Goal: Communication & Community: Answer question/provide support

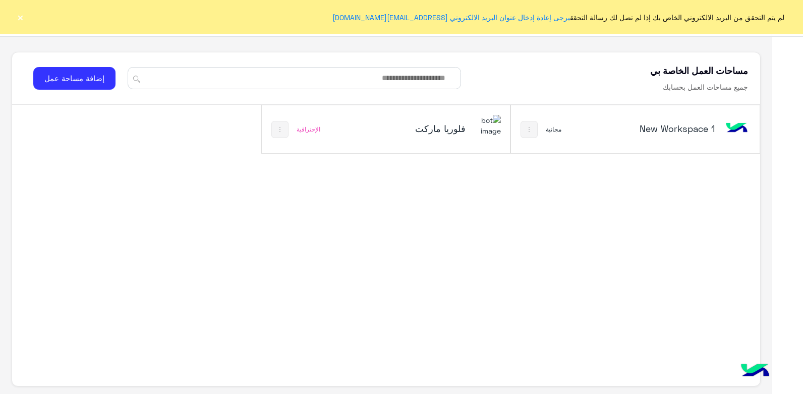
click at [447, 115] on div "فلوريا ماركت" at bounding box center [432, 129] width 138 height 29
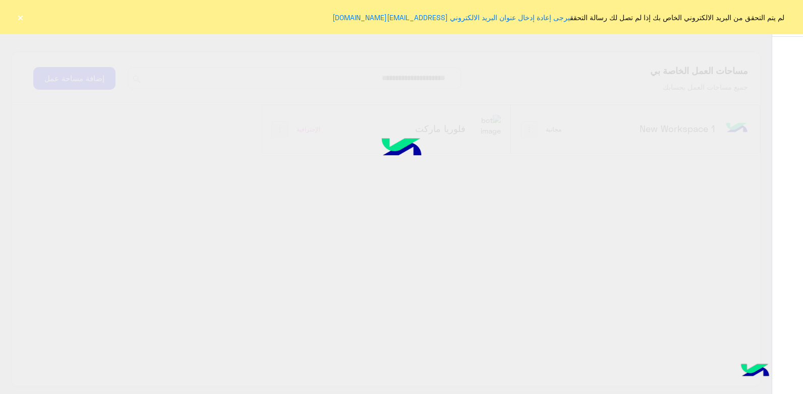
click at [383, 134] on img at bounding box center [401, 149] width 77 height 51
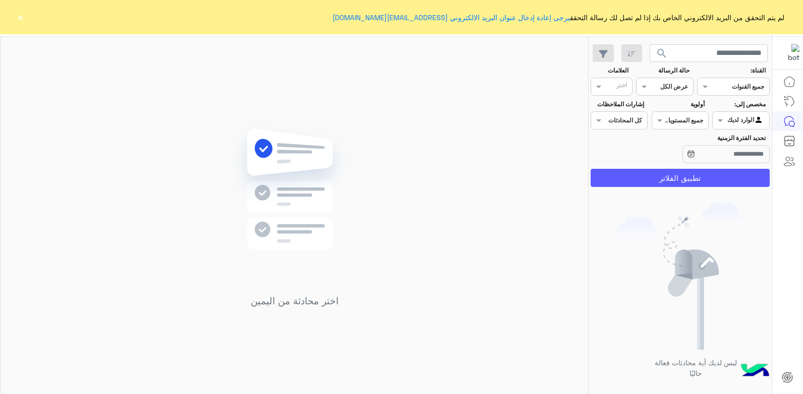
drag, startPoint x: 707, startPoint y: 174, endPoint x: 540, endPoint y: 173, distance: 166.5
click at [702, 173] on button "تطبيق الفلاتر" at bounding box center [680, 178] width 179 height 18
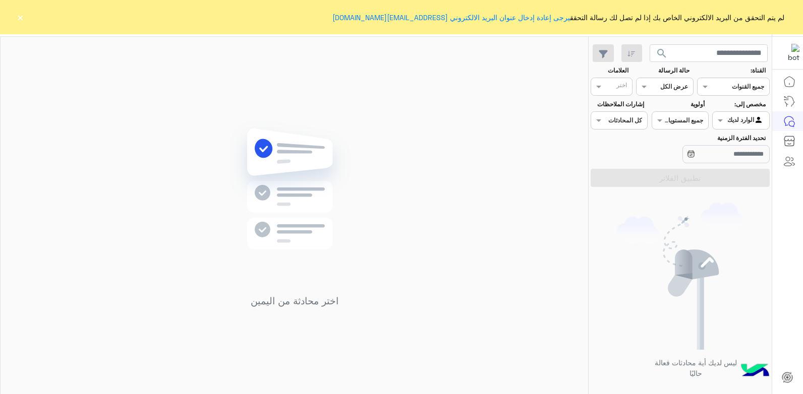
click at [660, 54] on span "search" at bounding box center [662, 53] width 12 height 12
click at [17, 13] on button "×" at bounding box center [20, 17] width 10 height 10
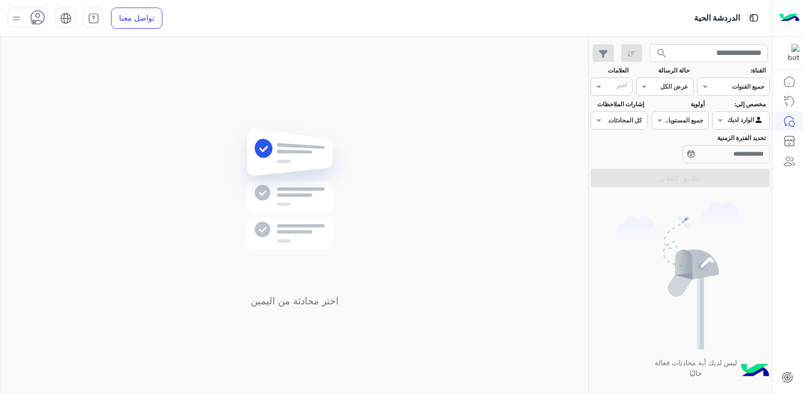
click at [17, 14] on img at bounding box center [16, 18] width 13 height 13
click at [102, 76] on label "متصل" at bounding box center [71, 77] width 110 height 18
click at [433, 176] on div "اختر محادثة من اليمين" at bounding box center [295, 218] width 588 height 362
click at [13, 17] on img at bounding box center [16, 18] width 13 height 13
click at [98, 215] on div "تسجيل الخروج" at bounding box center [70, 223] width 125 height 27
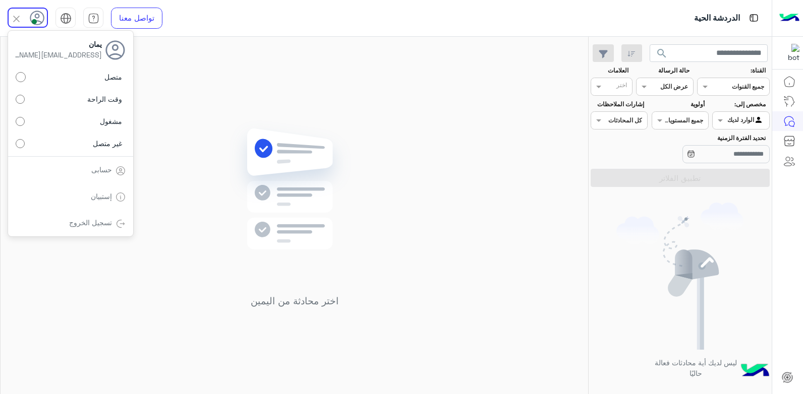
click at [107, 220] on link "تسجيل الخروج" at bounding box center [90, 222] width 43 height 9
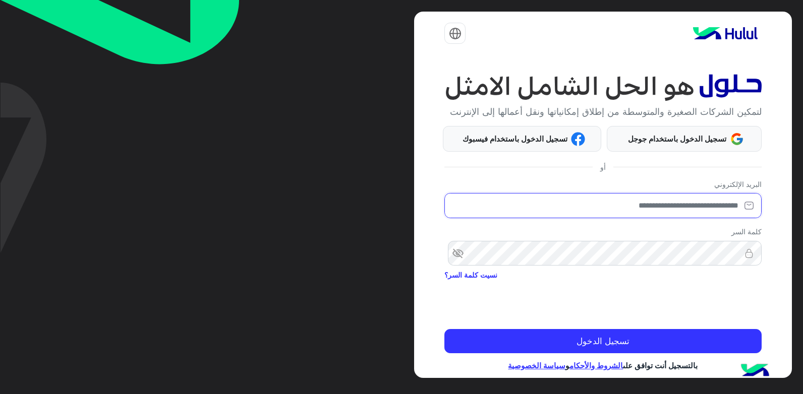
click at [554, 214] on input "email" at bounding box center [602, 205] width 317 height 25
type input "**********"
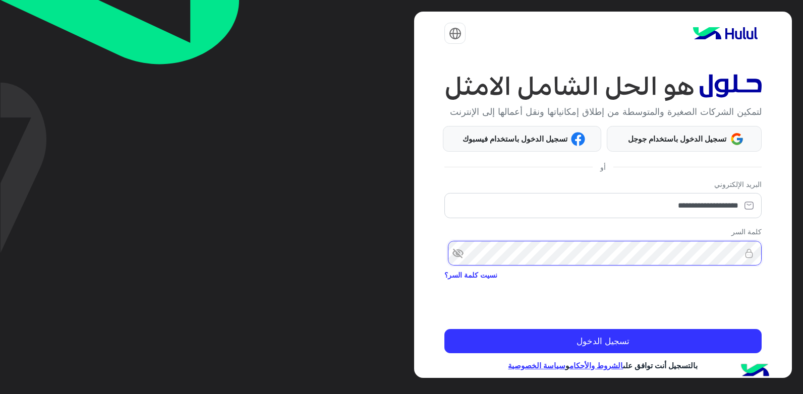
click at [444, 329] on button "تسجيل الدخول" at bounding box center [602, 341] width 317 height 24
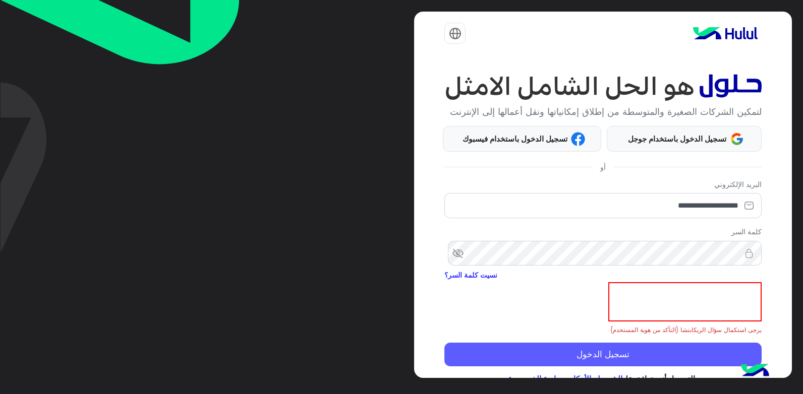
click at [687, 359] on button "تسجيل الدخول" at bounding box center [602, 355] width 317 height 24
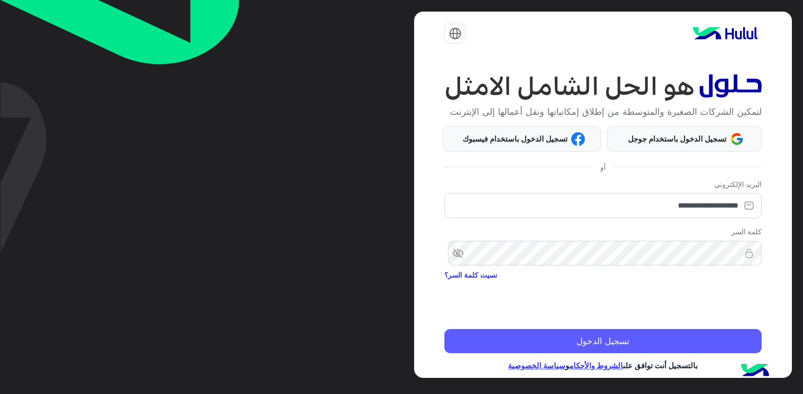
click at [473, 354] on button "تسجيل الدخول" at bounding box center [602, 341] width 317 height 24
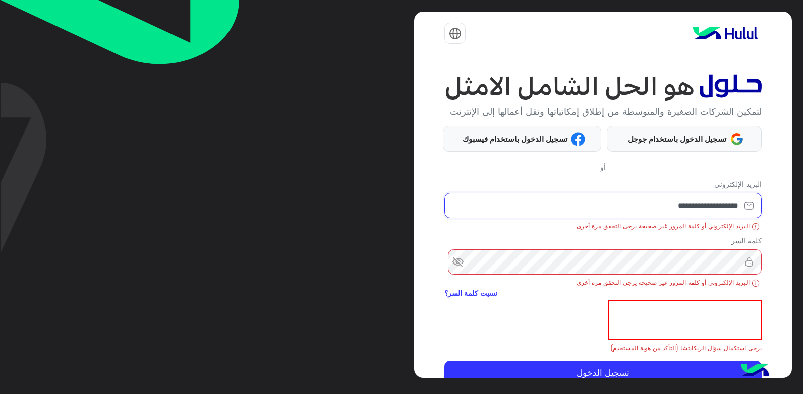
drag, startPoint x: 634, startPoint y: 222, endPoint x: 805, endPoint y: 213, distance: 170.7
click at [803, 213] on html "**********" at bounding box center [401, 197] width 803 height 394
click at [596, 218] on input "**********" at bounding box center [602, 205] width 317 height 25
drag, startPoint x: 515, startPoint y: 221, endPoint x: 795, endPoint y: 221, distance: 280.0
click at [795, 221] on div "**********" at bounding box center [401, 197] width 803 height 394
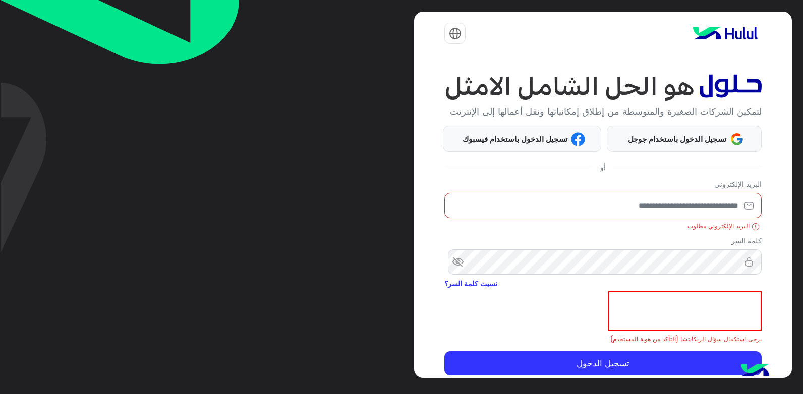
click at [663, 218] on input "email" at bounding box center [602, 205] width 317 height 25
type input "**********"
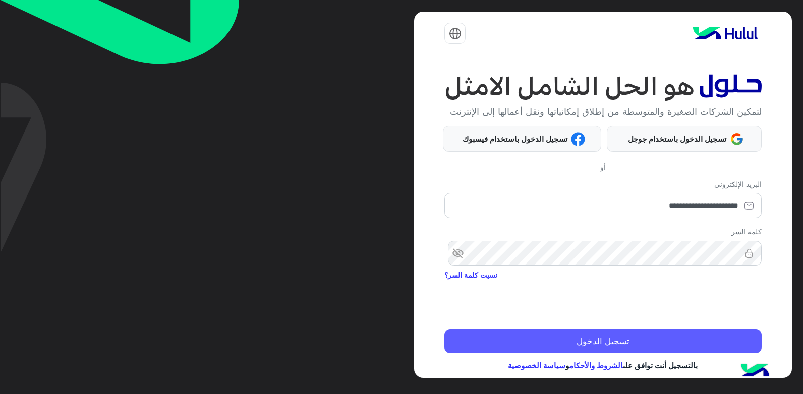
click at [656, 354] on button "تسجيل الدخول" at bounding box center [602, 341] width 317 height 24
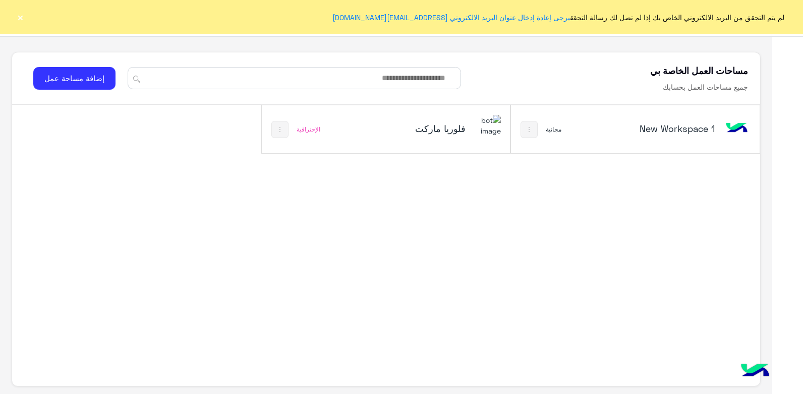
click at [21, 14] on button "×" at bounding box center [20, 17] width 10 height 10
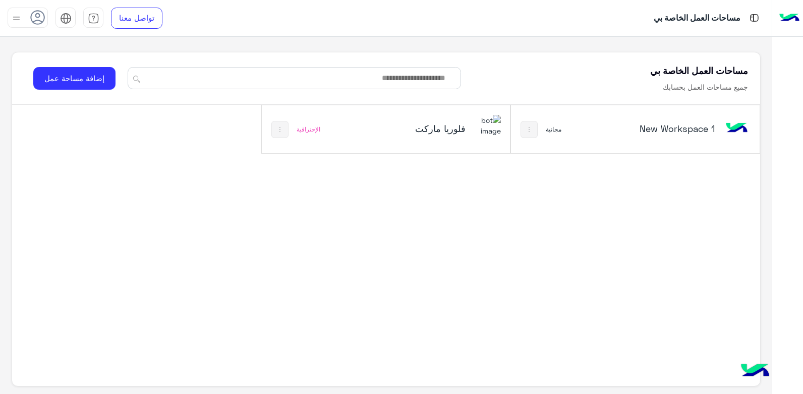
click at [40, 21] on use at bounding box center [38, 17] width 15 height 15
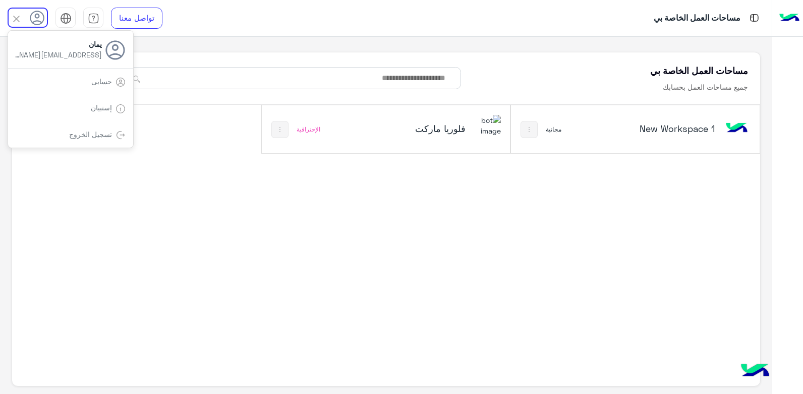
click at [203, 178] on div "New Workspace 1 مجانية فلوريا ماركت الإحترافية" at bounding box center [386, 233] width 748 height 257
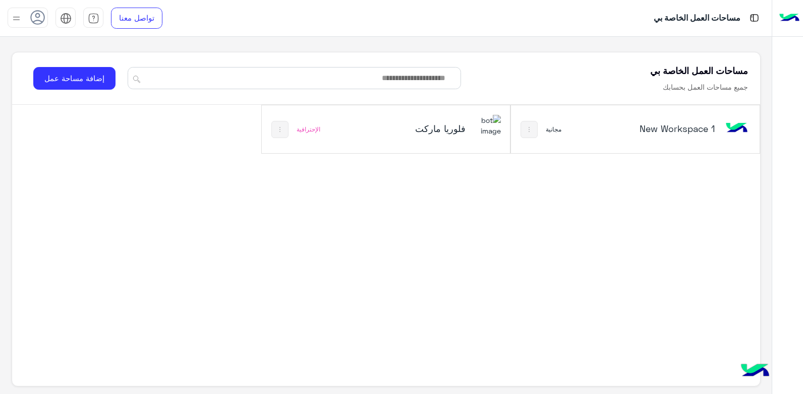
click at [405, 123] on h5 "فلوريا ماركت" at bounding box center [424, 129] width 83 height 12
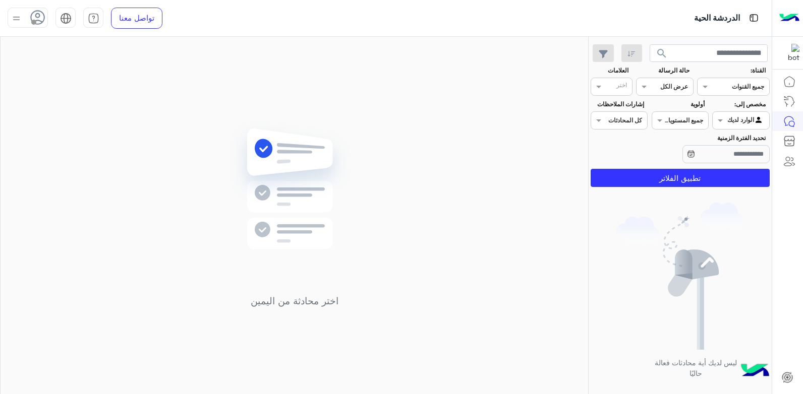
click at [38, 11] on use at bounding box center [38, 17] width 15 height 15
click at [95, 81] on label "متصل" at bounding box center [71, 77] width 110 height 18
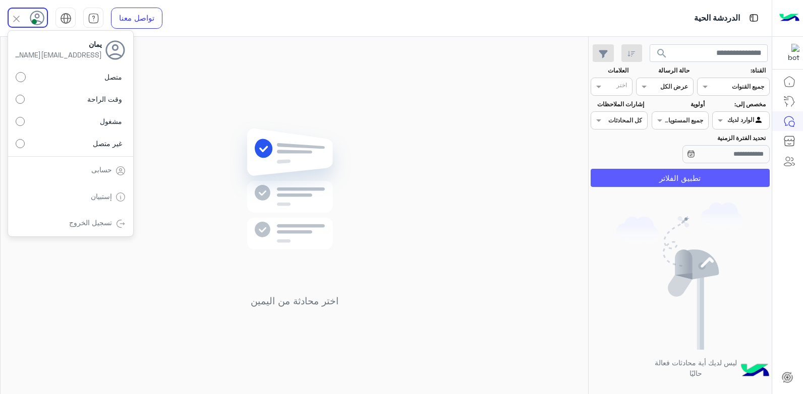
click at [689, 176] on button "تطبيق الفلاتر" at bounding box center [680, 178] width 179 height 18
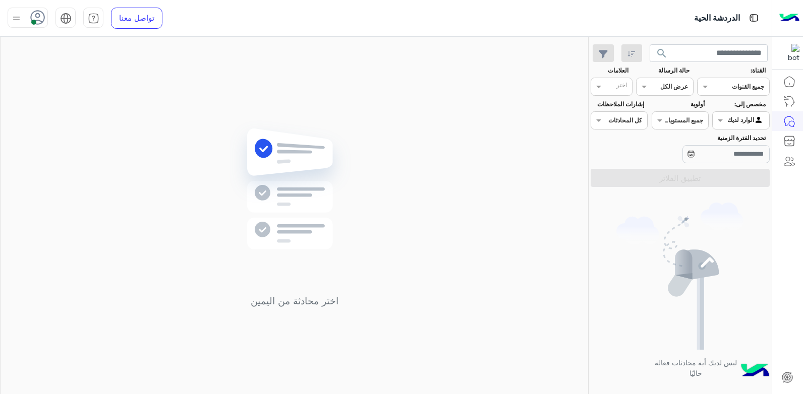
click at [40, 14] on icon at bounding box center [37, 17] width 15 height 15
click at [42, 15] on icon at bounding box center [37, 18] width 15 height 15
click at [657, 58] on span "search" at bounding box center [662, 53] width 12 height 12
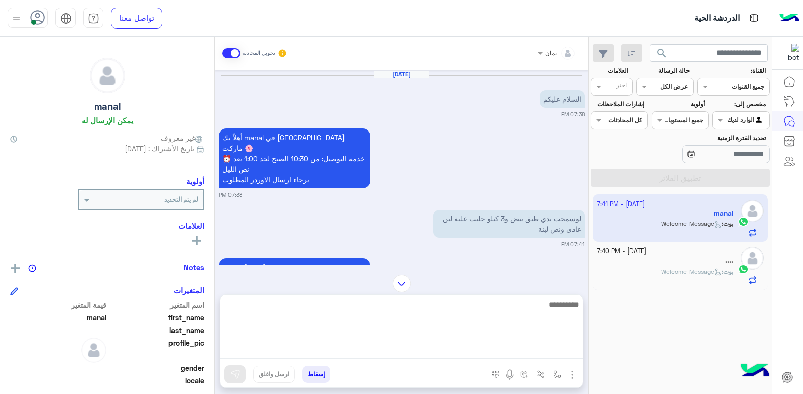
click at [519, 348] on textarea at bounding box center [401, 329] width 362 height 61
type textarea "**********"
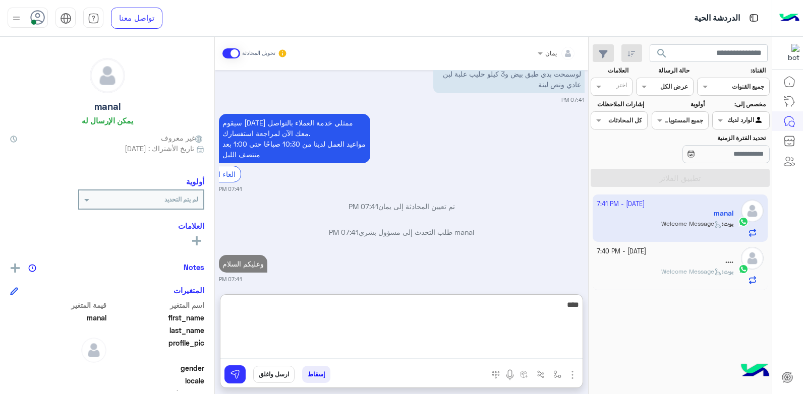
type textarea "****"
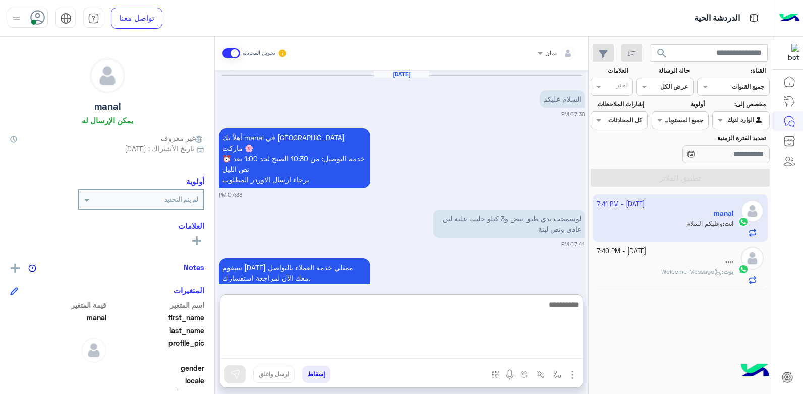
scroll to position [209, 0]
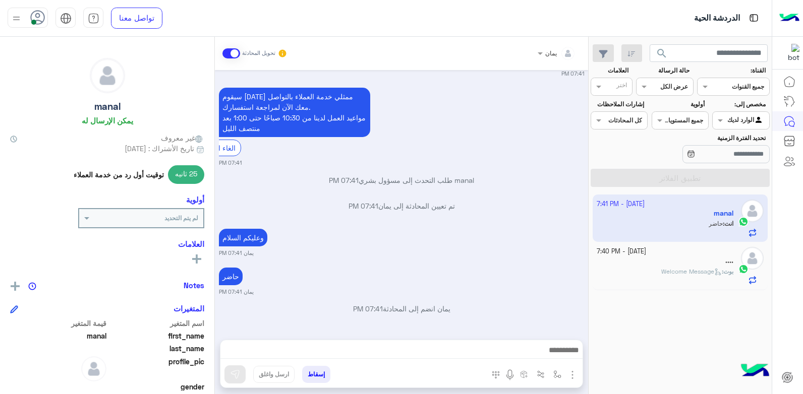
click at [490, 265] on div "حاضر يمان 07:41 PM" at bounding box center [402, 280] width 366 height 31
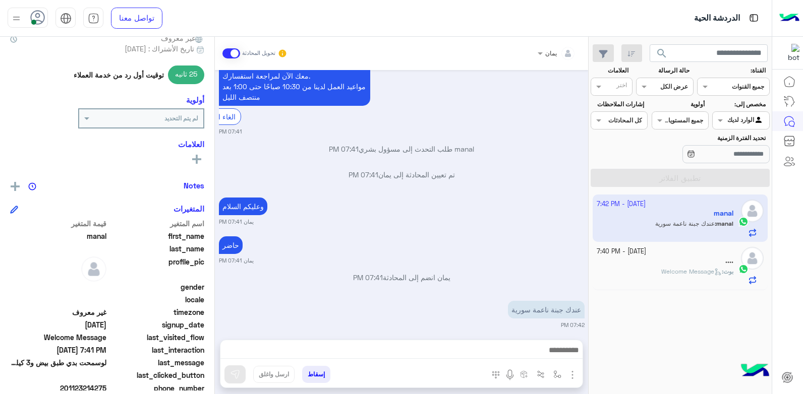
scroll to position [191, 0]
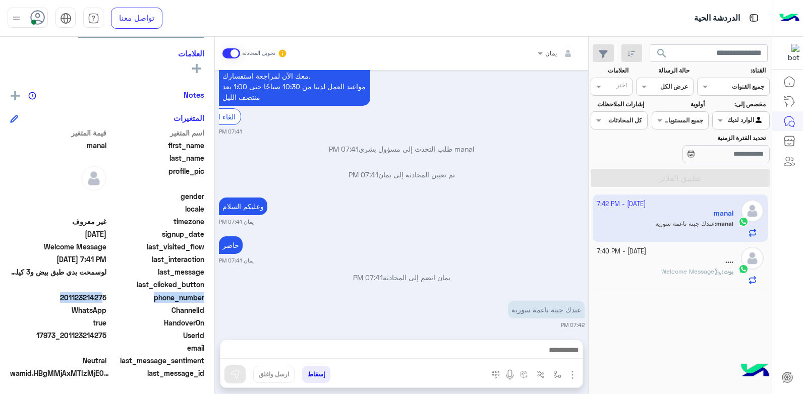
drag, startPoint x: 109, startPoint y: 297, endPoint x: 100, endPoint y: 295, distance: 9.3
click at [100, 295] on div "phone_number 201123214275" at bounding box center [107, 299] width 194 height 13
click at [100, 295] on span "201123214275" at bounding box center [58, 298] width 96 height 11
drag, startPoint x: 89, startPoint y: 297, endPoint x: 107, endPoint y: 298, distance: 17.7
click at [106, 298] on span "201123214275" at bounding box center [58, 298] width 96 height 11
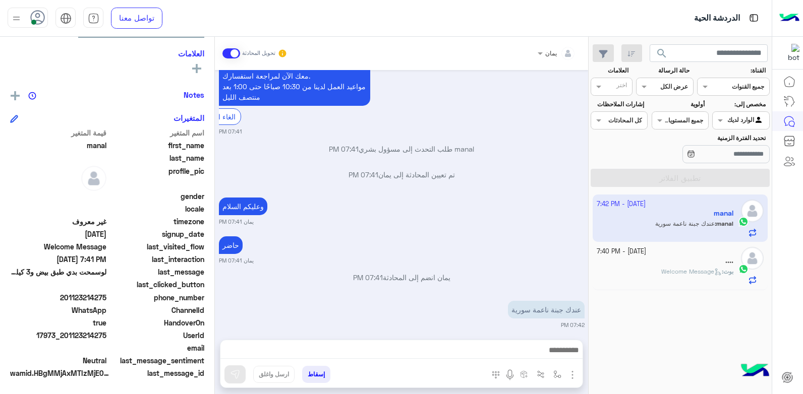
copy span "14275"
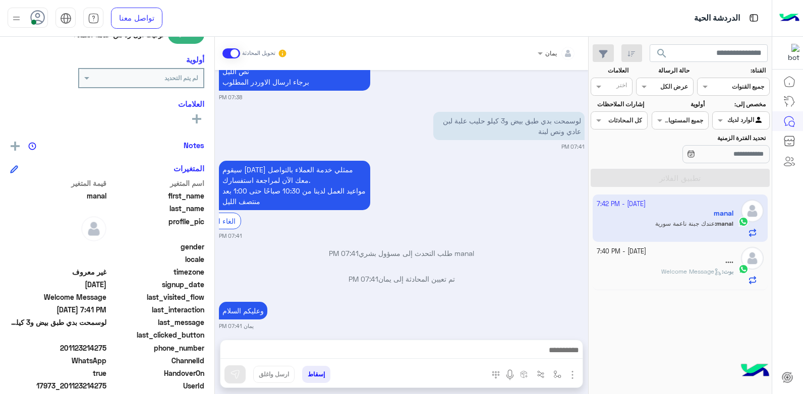
scroll to position [202, 0]
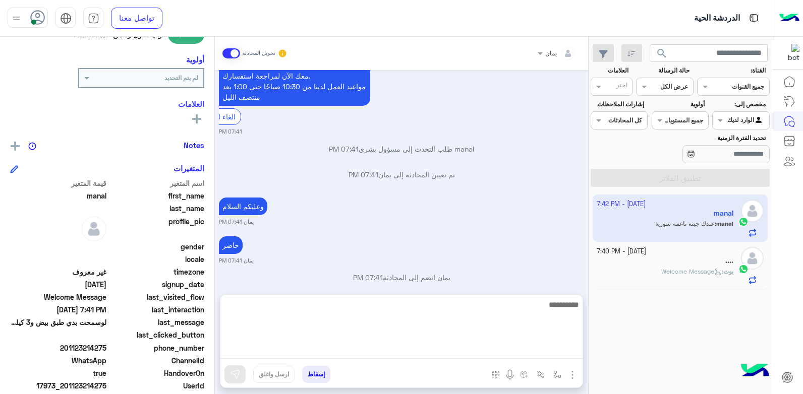
click at [458, 354] on textarea at bounding box center [401, 329] width 362 height 61
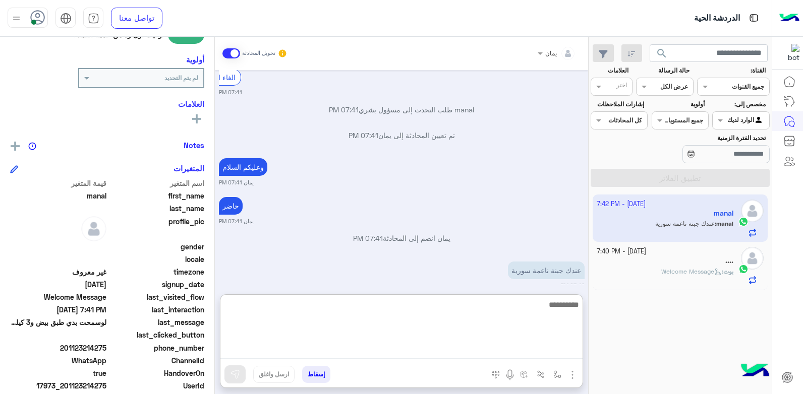
scroll to position [248, 0]
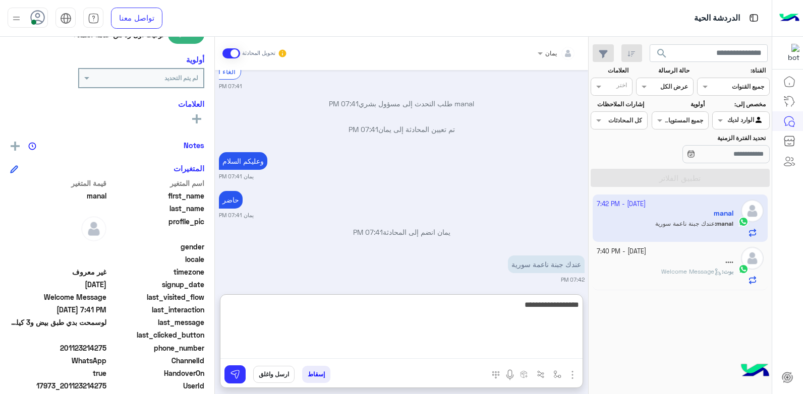
type textarea "**********"
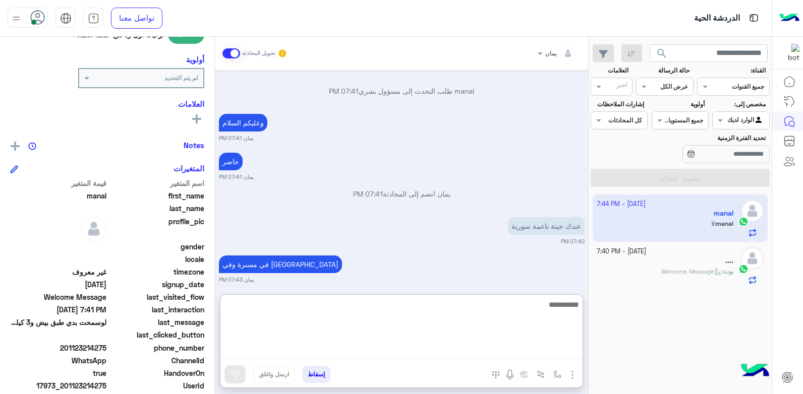
scroll to position [343, 0]
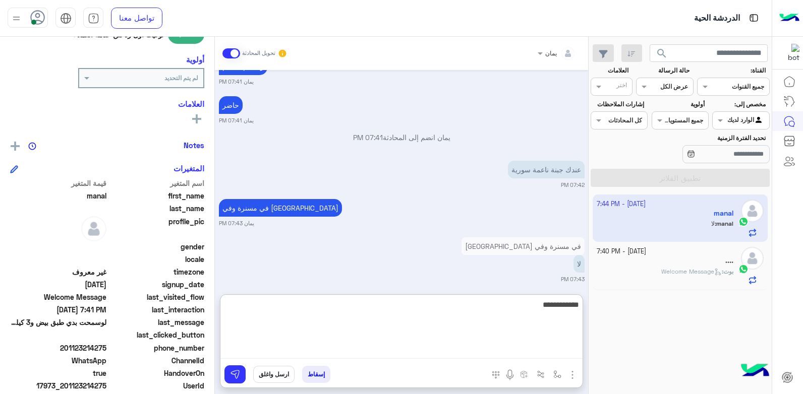
type textarea "**********"
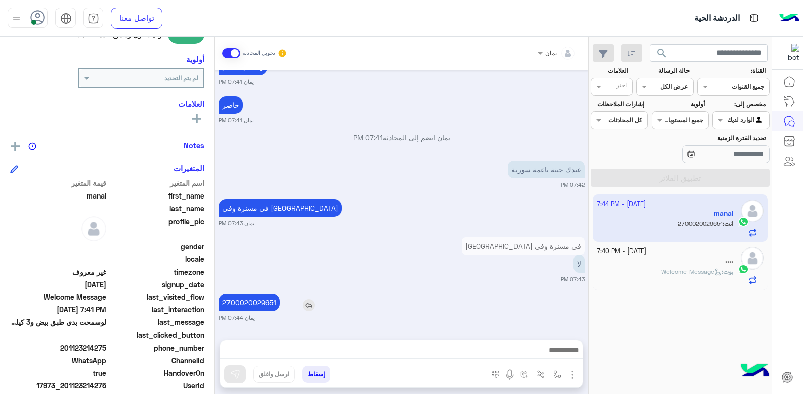
scroll to position [335, 0]
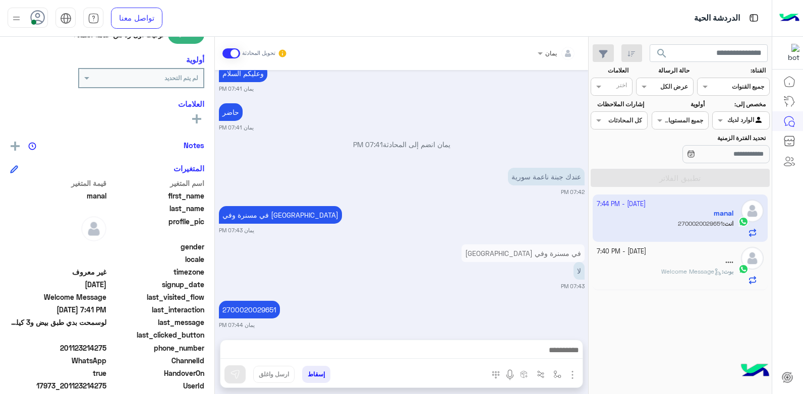
drag, startPoint x: 267, startPoint y: 258, endPoint x: 354, endPoint y: 169, distance: 124.1
click at [356, 166] on div "عندك جبنة ناعمة سورية 07:42 PM" at bounding box center [402, 180] width 366 height 31
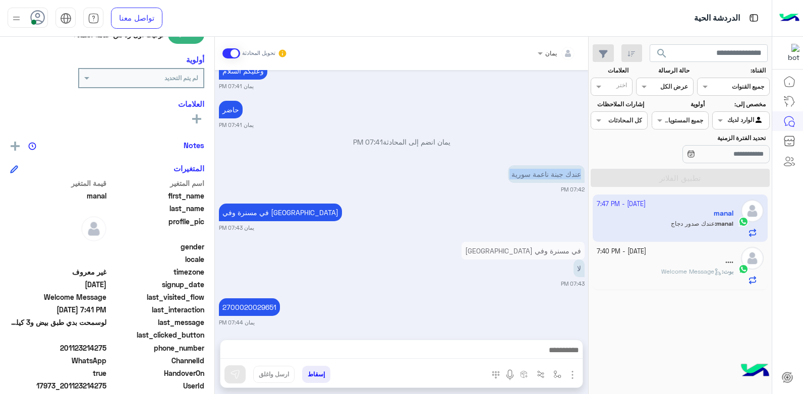
scroll to position [374, 0]
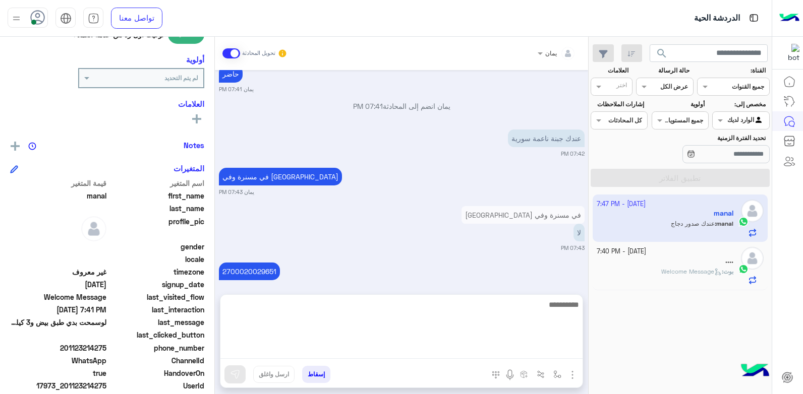
click at [438, 351] on textarea at bounding box center [401, 329] width 362 height 61
type textarea "*"
type textarea "**********"
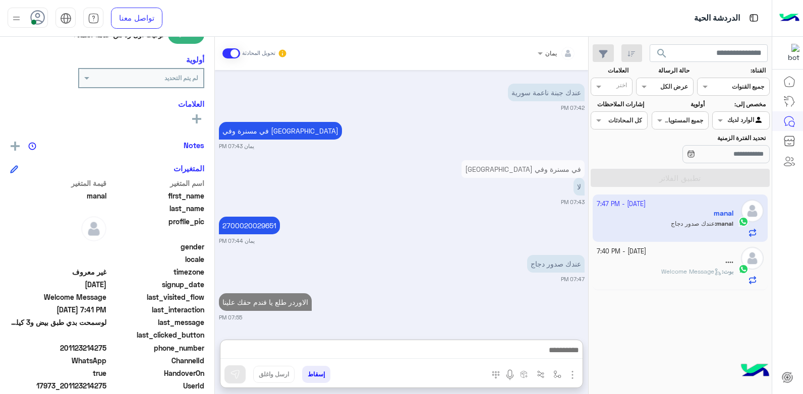
click at [648, 257] on div "...." at bounding box center [665, 262] width 137 height 11
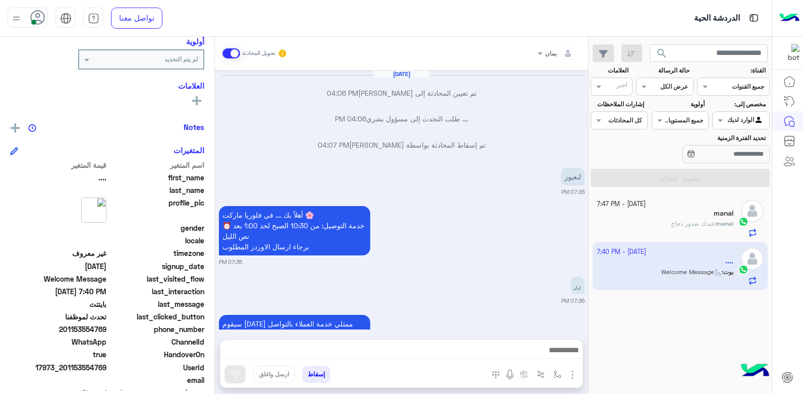
scroll to position [575, 0]
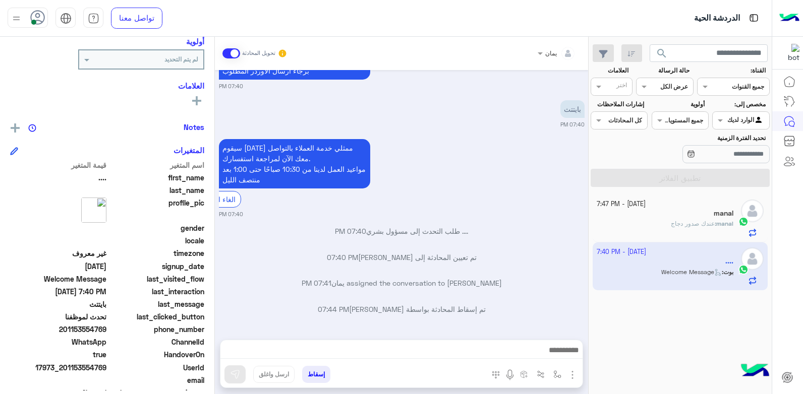
click at [327, 377] on button "إسقاط" at bounding box center [316, 374] width 28 height 17
click at [315, 375] on button "إسقاط" at bounding box center [316, 374] width 28 height 17
click at [318, 372] on button "إسقاط" at bounding box center [316, 374] width 28 height 17
click at [317, 369] on button "إسقاط" at bounding box center [316, 374] width 28 height 17
click at [314, 374] on button "إسقاط" at bounding box center [316, 374] width 28 height 17
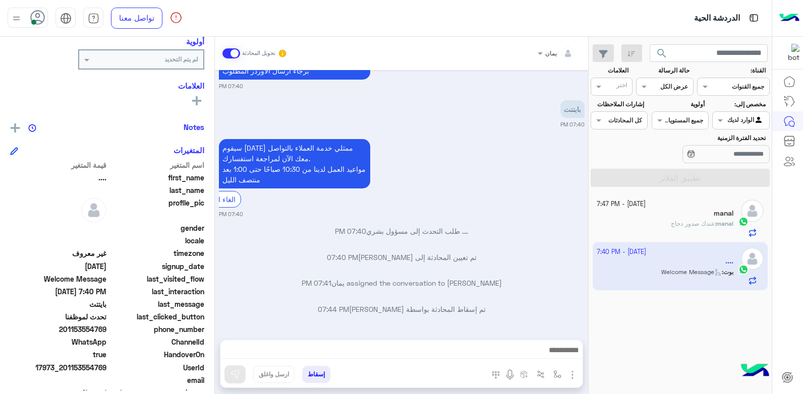
click at [317, 368] on button "إسقاط" at bounding box center [316, 374] width 28 height 17
click at [312, 370] on button "إسقاط" at bounding box center [316, 374] width 28 height 17
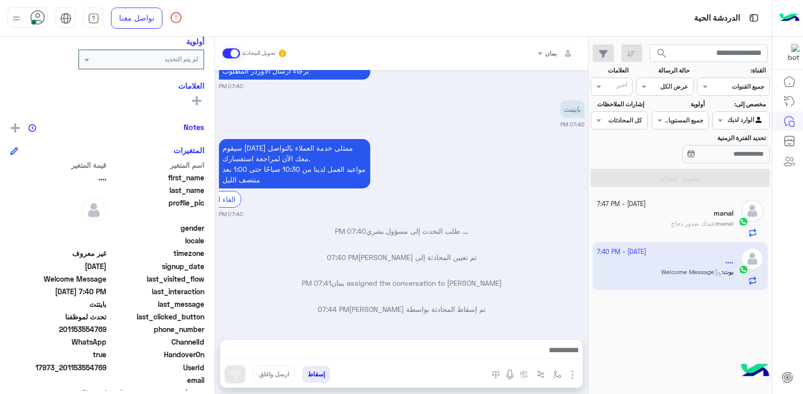
drag, startPoint x: 624, startPoint y: 227, endPoint x: 580, endPoint y: 259, distance: 54.2
click at [624, 226] on div "manal : عندك صدور دجاج" at bounding box center [665, 228] width 137 height 18
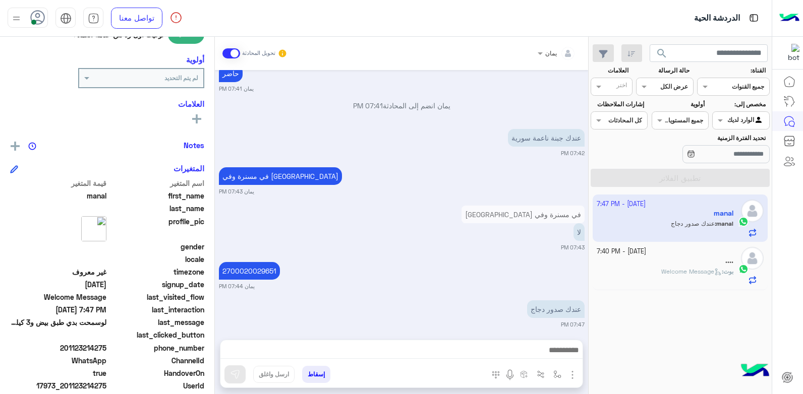
scroll to position [374, 0]
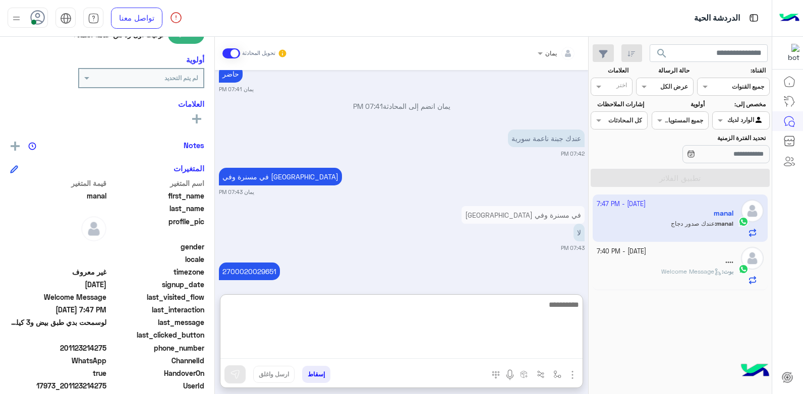
click at [451, 355] on textarea at bounding box center [401, 329] width 362 height 61
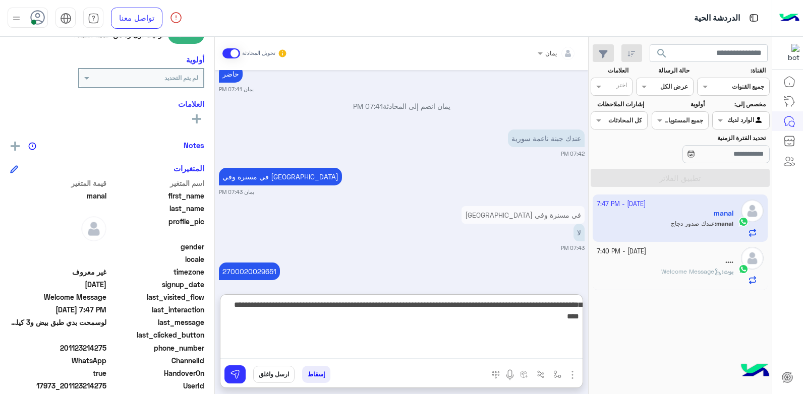
type textarea "**********"
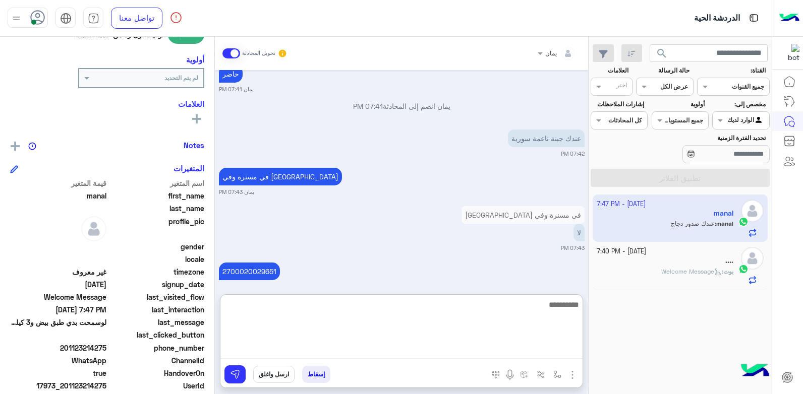
scroll to position [479, 0]
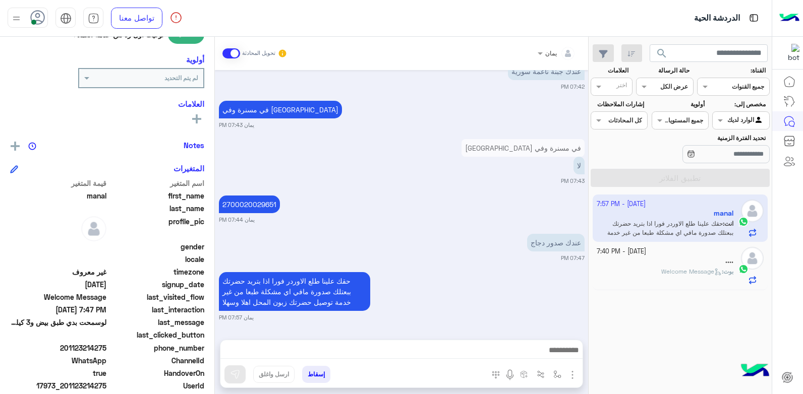
click at [661, 260] on div "...." at bounding box center [665, 262] width 137 height 11
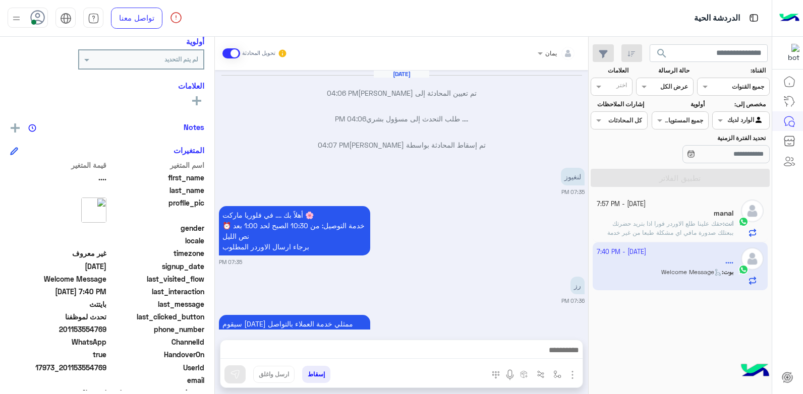
scroll to position [575, 0]
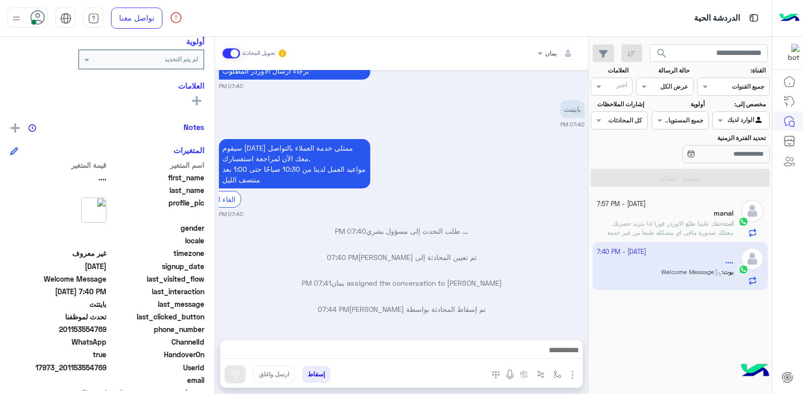
click at [314, 371] on button "إسقاط" at bounding box center [316, 374] width 28 height 17
click at [312, 375] on button "إسقاط" at bounding box center [316, 374] width 28 height 17
click at [660, 234] on div "manal : ماشي بعتلي كيلو بعد اذنك" at bounding box center [665, 229] width 137 height 18
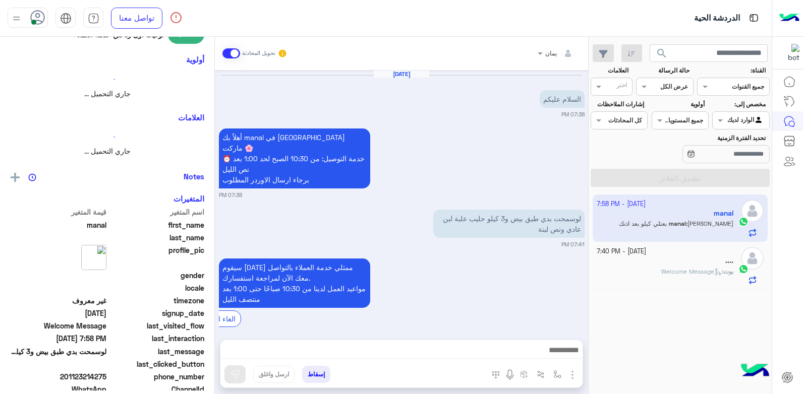
scroll to position [511, 0]
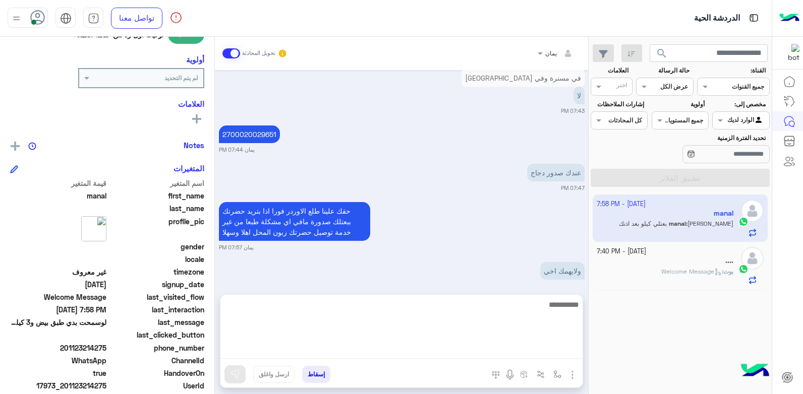
click at [494, 347] on textarea at bounding box center [401, 329] width 362 height 61
type textarea "*****"
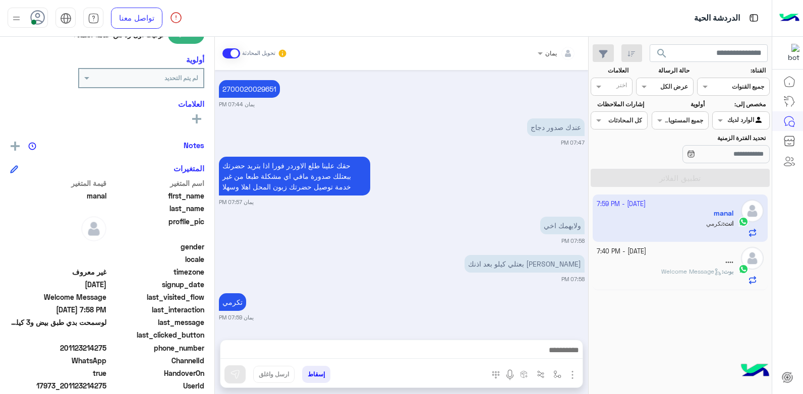
scroll to position [549, 0]
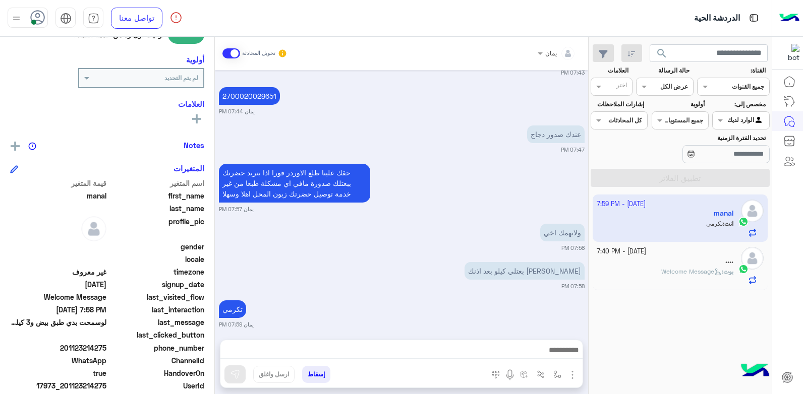
drag, startPoint x: 88, startPoint y: 348, endPoint x: 106, endPoint y: 349, distance: 18.2
click at [106, 349] on span "201123214275" at bounding box center [58, 348] width 96 height 11
copy span "14275"
click at [324, 371] on button "إسقاط" at bounding box center [316, 374] width 28 height 17
click at [317, 371] on button "إسقاط" at bounding box center [316, 374] width 28 height 17
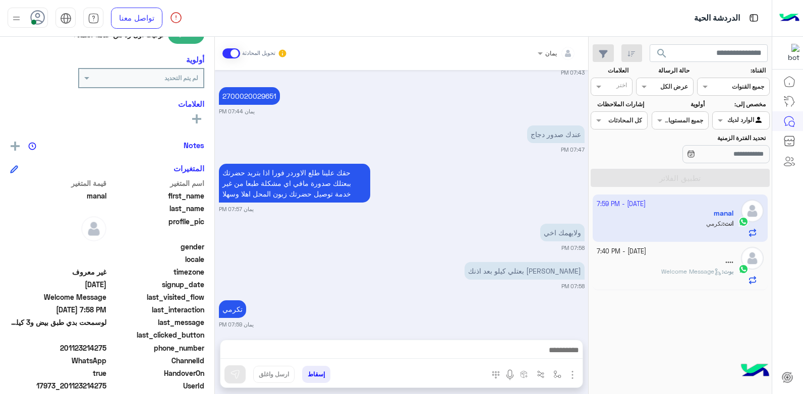
click at [321, 373] on button "إسقاط" at bounding box center [316, 374] width 28 height 17
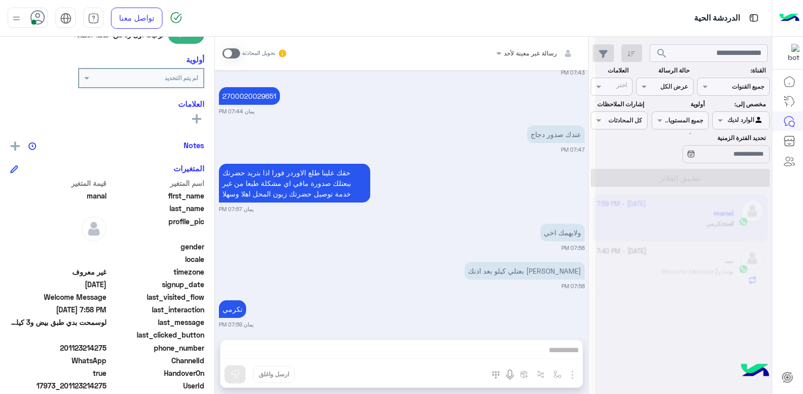
scroll to position [627, 0]
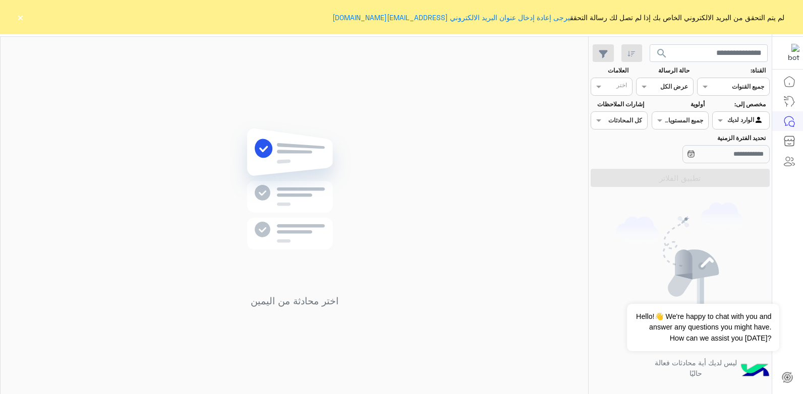
drag, startPoint x: 733, startPoint y: 209, endPoint x: 726, endPoint y: 207, distance: 6.9
click at [731, 207] on img at bounding box center [679, 276] width 127 height 147
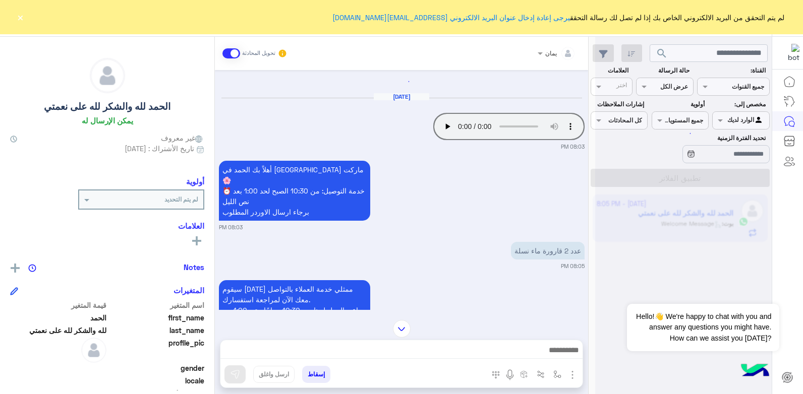
click at [448, 143] on small "08:03 PM" at bounding box center [402, 147] width 366 height 8
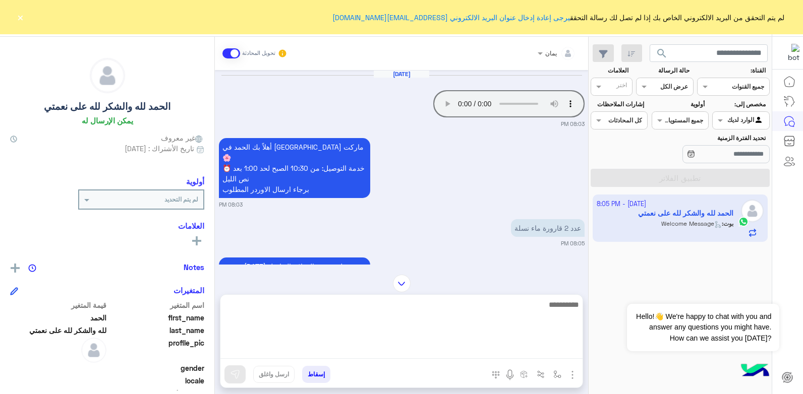
click at [464, 347] on textarea at bounding box center [401, 329] width 362 height 61
type textarea "****"
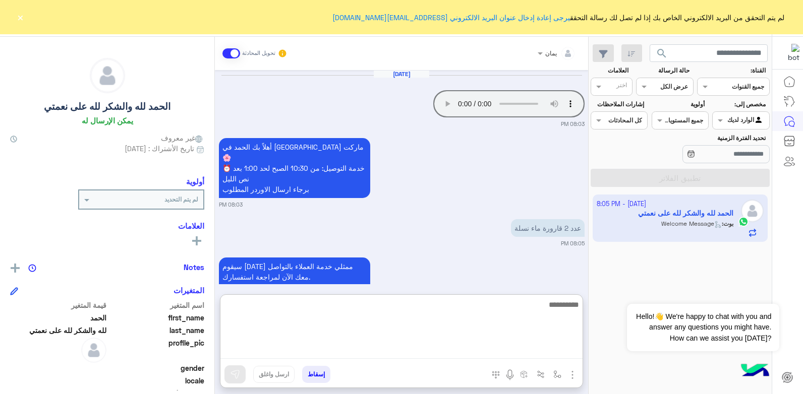
scroll to position [166, 0]
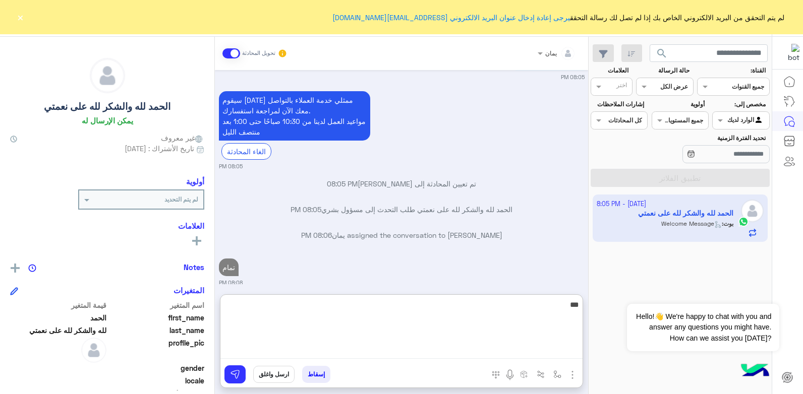
type textarea "****"
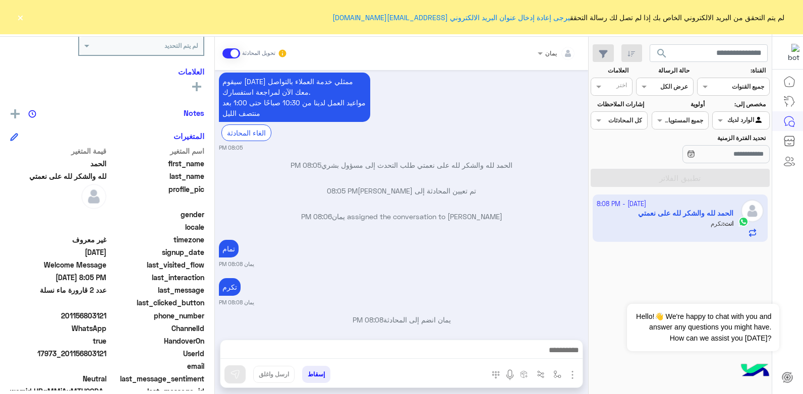
scroll to position [191, 0]
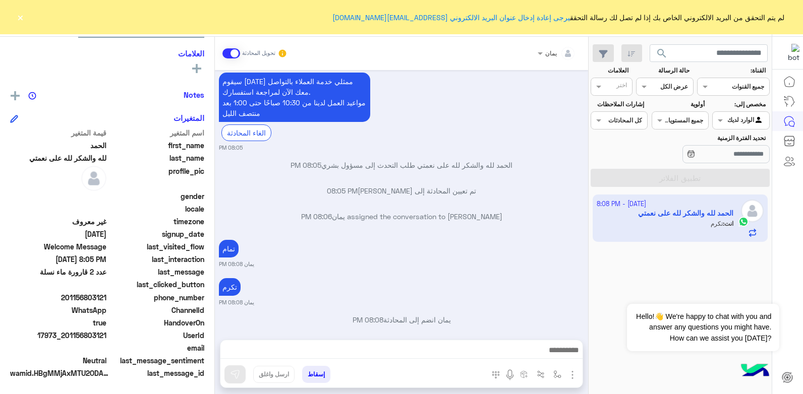
drag, startPoint x: 107, startPoint y: 295, endPoint x: 87, endPoint y: 297, distance: 20.3
click at [87, 297] on span "201156803121" at bounding box center [58, 298] width 96 height 11
copy span "803121"
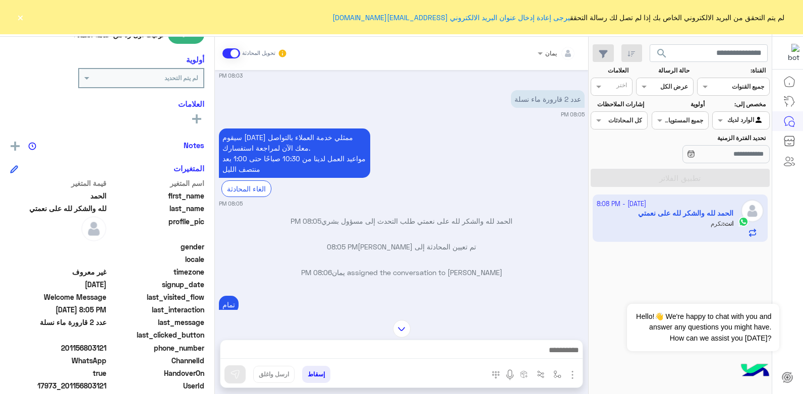
scroll to position [185, 0]
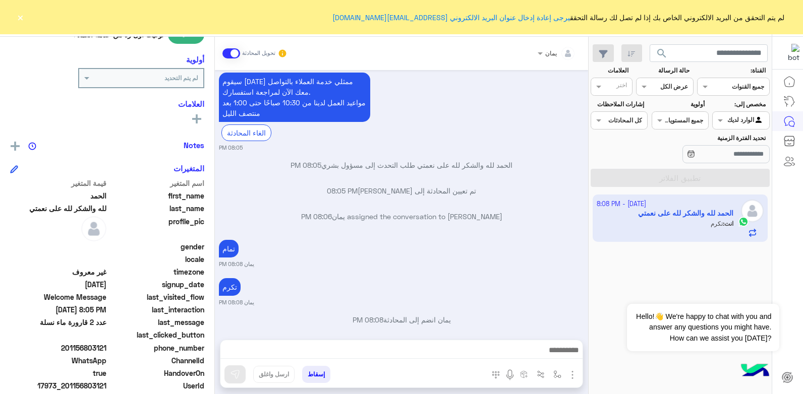
click at [320, 370] on button "إسقاط" at bounding box center [316, 374] width 28 height 17
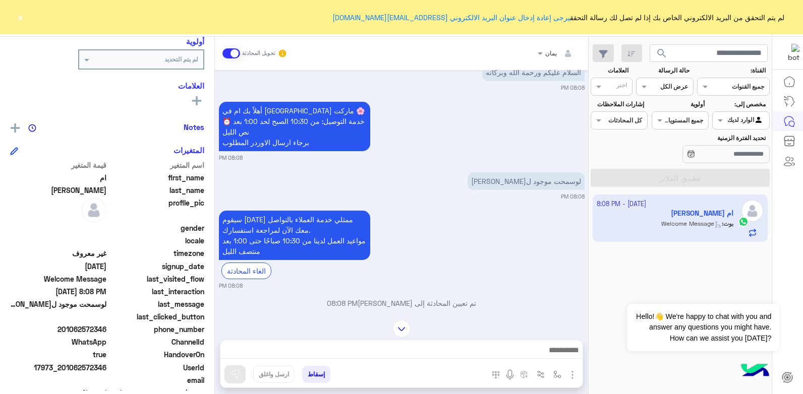
scroll to position [73, 0]
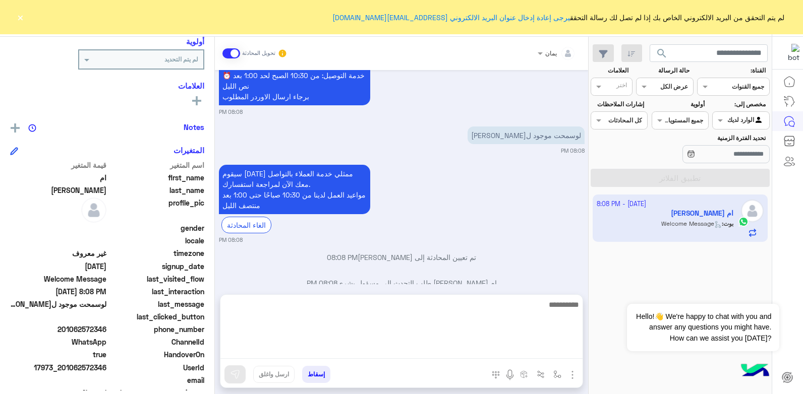
click at [435, 345] on textarea at bounding box center [401, 329] width 362 height 61
type textarea "**********"
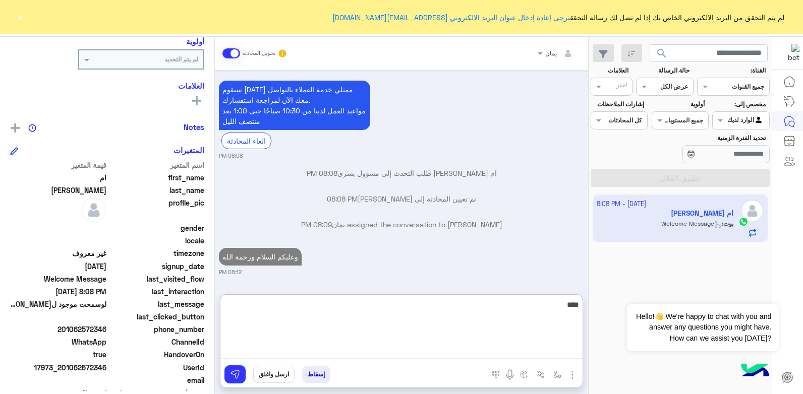
type textarea "*****"
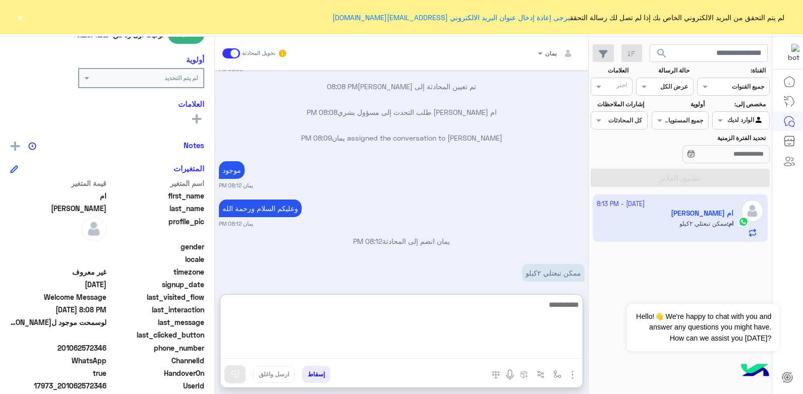
scroll to position [259, 0]
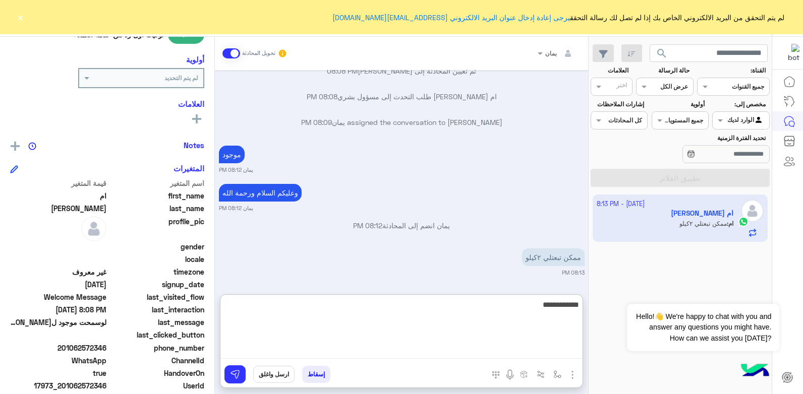
type textarea "**********"
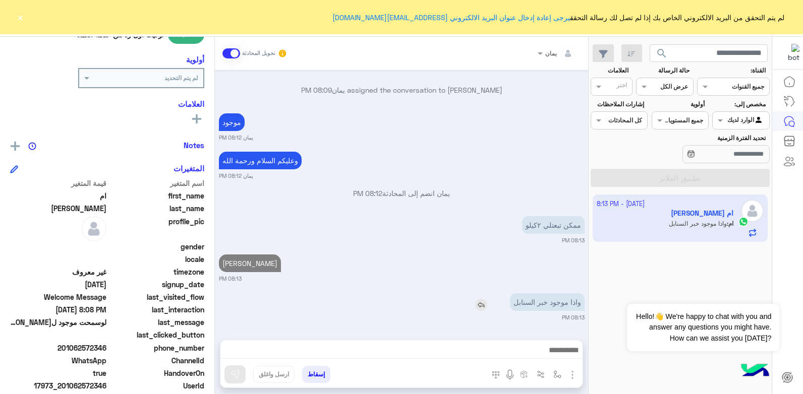
scroll to position [292, 0]
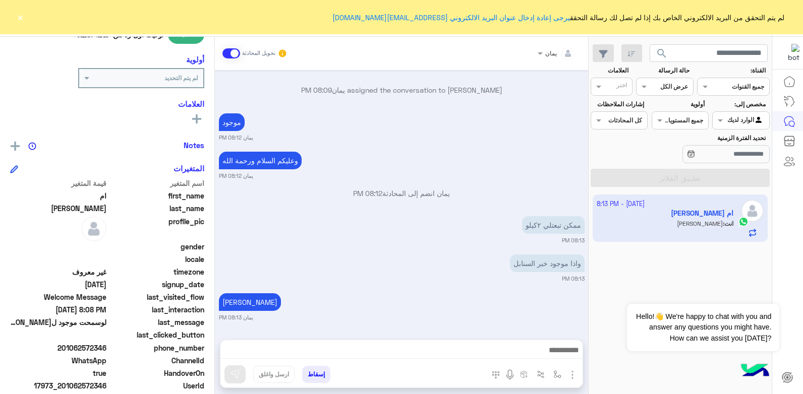
drag, startPoint x: 535, startPoint y: 254, endPoint x: 451, endPoint y: 350, distance: 126.6
click at [545, 295] on div "تكرمي شي تاني يمان 08:13 PM" at bounding box center [402, 306] width 366 height 31
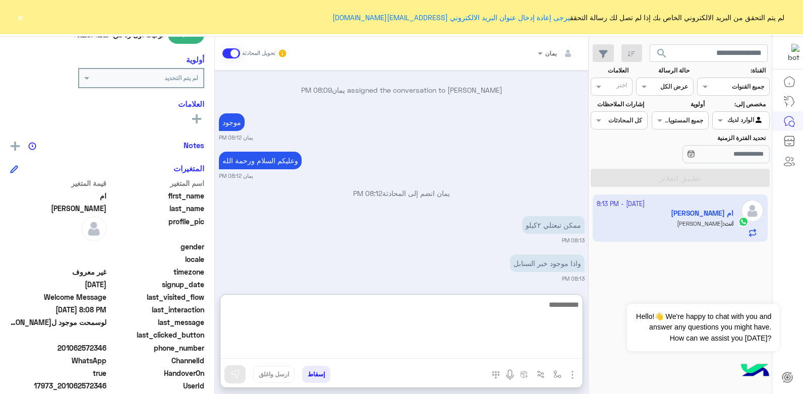
click at [442, 355] on textarea at bounding box center [401, 329] width 362 height 61
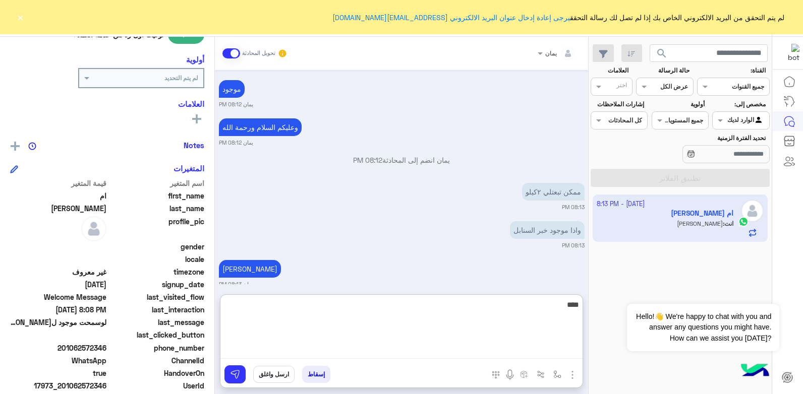
type textarea "*****"
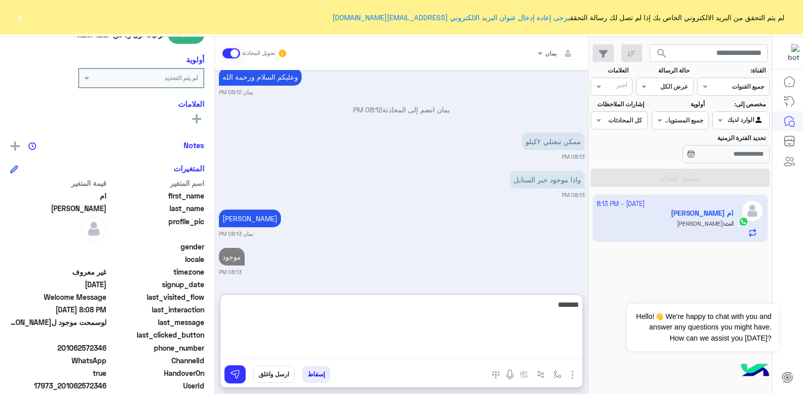
type textarea "*******"
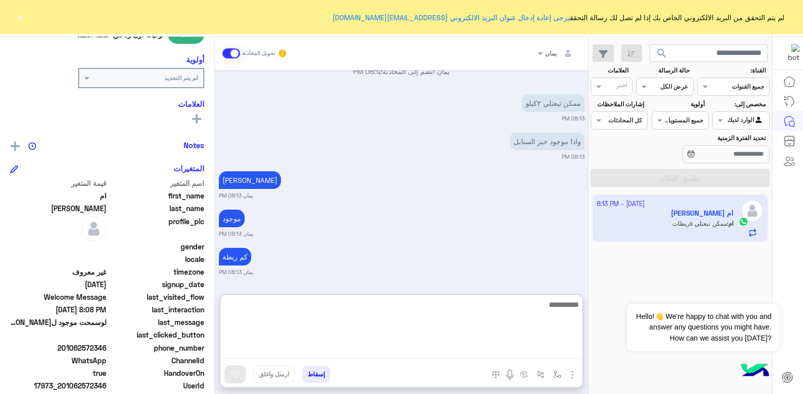
scroll to position [452, 0]
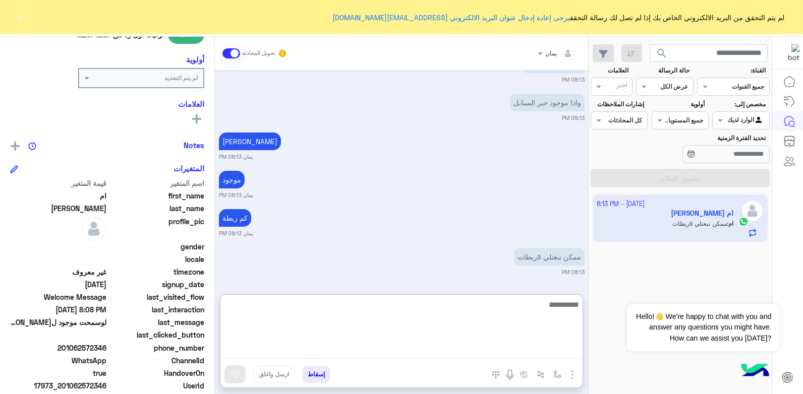
click at [493, 305] on textarea at bounding box center [401, 329] width 362 height 61
type textarea "*****"
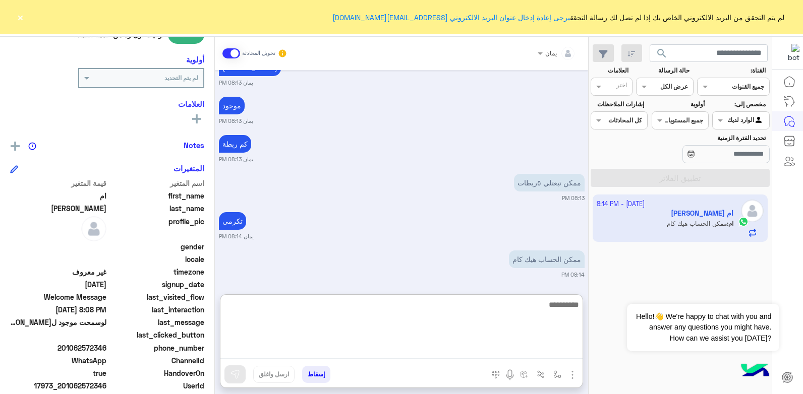
scroll to position [529, 0]
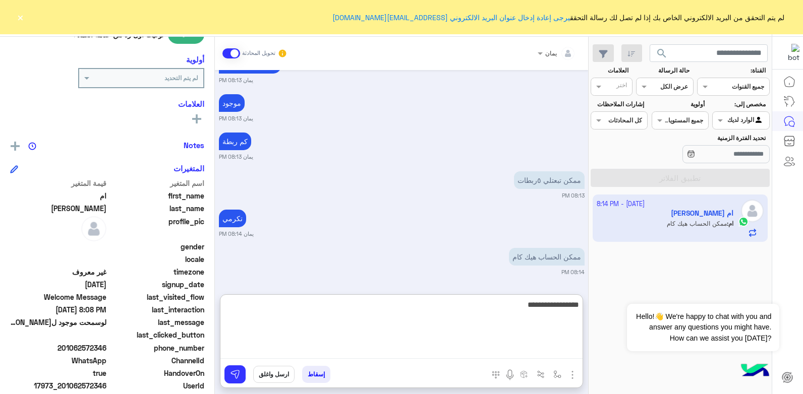
type textarea "**********"
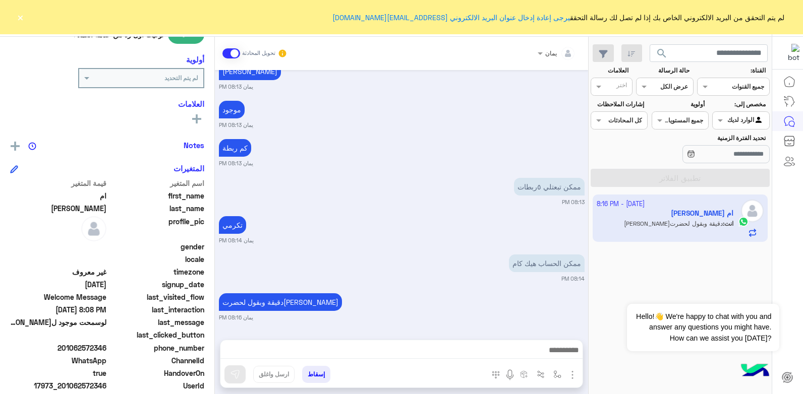
scroll to position [523, 0]
drag, startPoint x: 106, startPoint y: 346, endPoint x: 85, endPoint y: 352, distance: 22.2
click at [85, 352] on span "201062572346" at bounding box center [58, 348] width 96 height 11
copy span "572346"
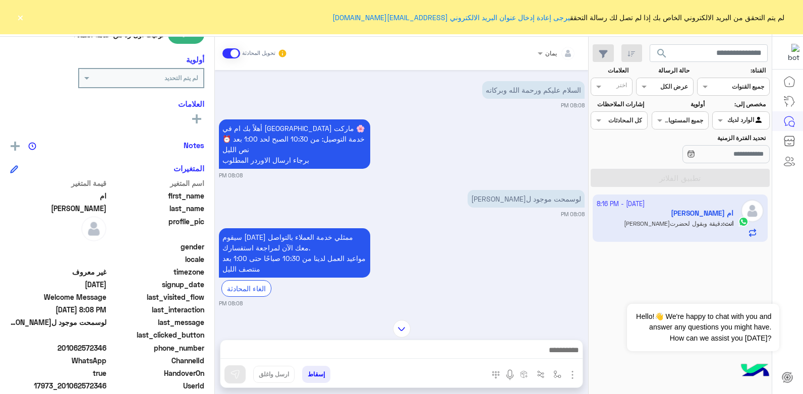
scroll to position [0, 0]
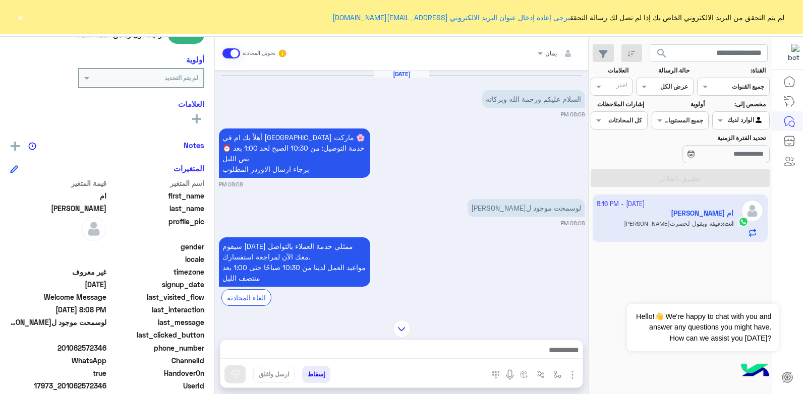
click at [398, 333] on img at bounding box center [402, 329] width 18 height 18
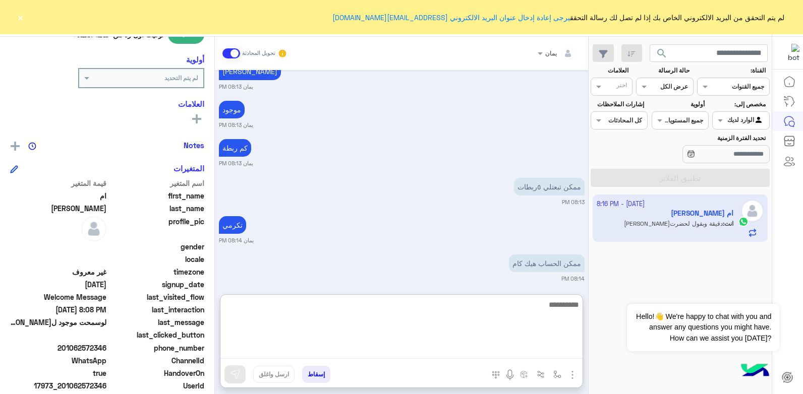
click at [463, 353] on textarea at bounding box center [401, 329] width 362 height 61
type textarea "**********"
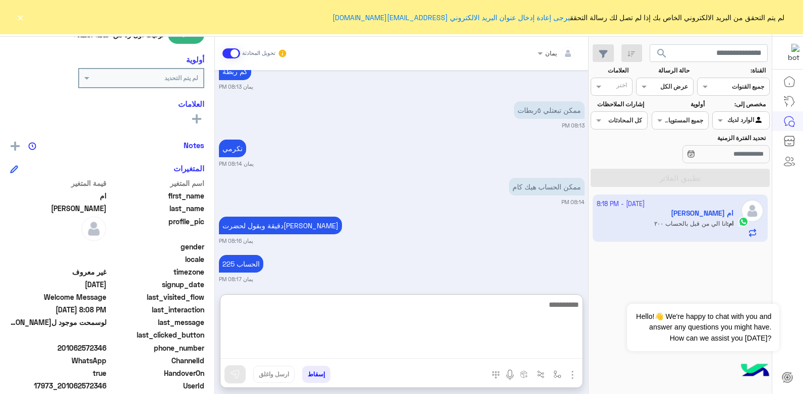
scroll to position [606, 0]
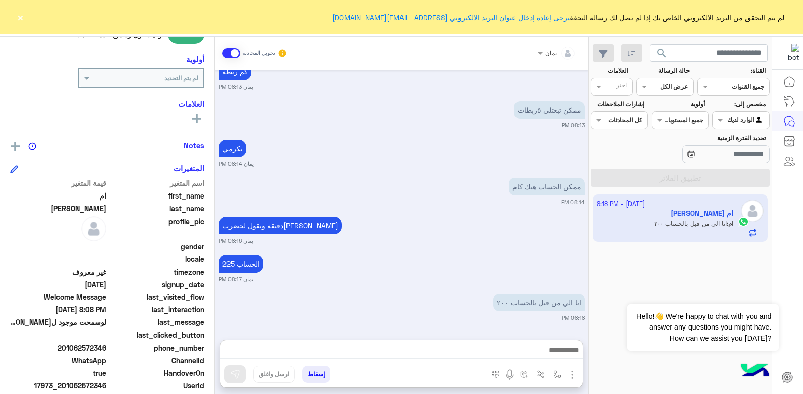
click at [638, 237] on app-inbox-user "2 October - 8:18 PM ام عدنان بري ام : انا الي من قبل بالحساب ٢٠٠" at bounding box center [681, 218] width 176 height 47
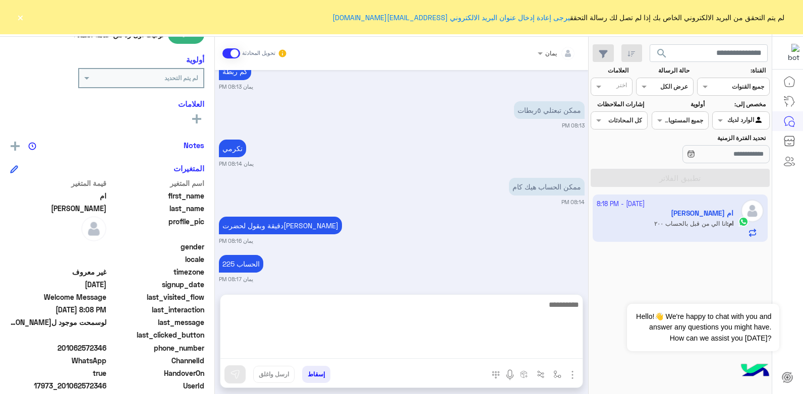
click at [482, 352] on textarea at bounding box center [401, 329] width 362 height 61
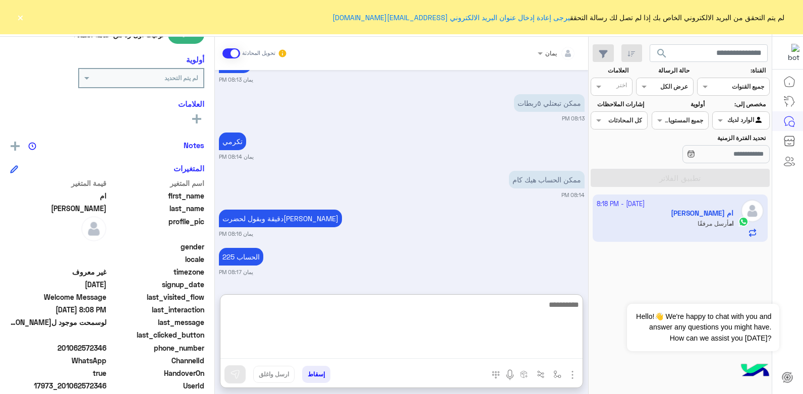
scroll to position [793, 0]
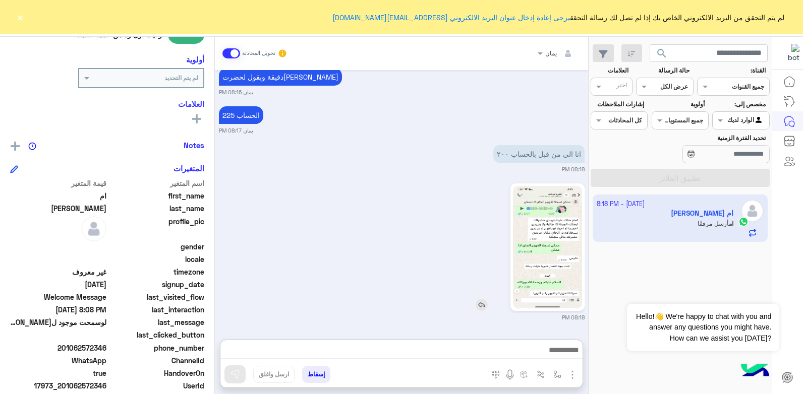
click at [570, 205] on img at bounding box center [547, 247] width 69 height 123
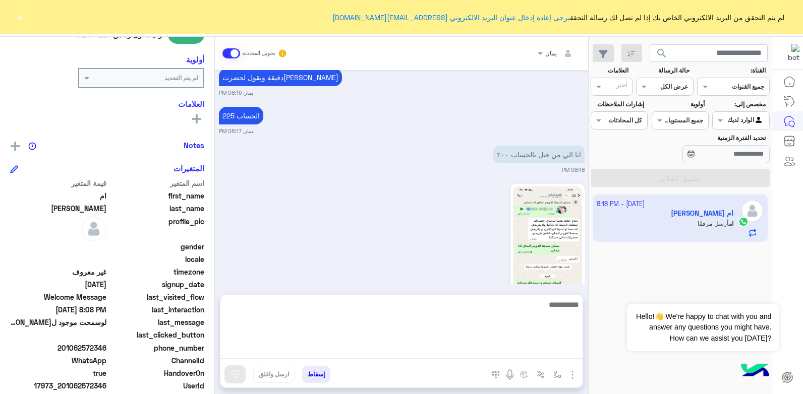
click at [494, 352] on textarea at bounding box center [401, 329] width 362 height 61
type textarea "****"
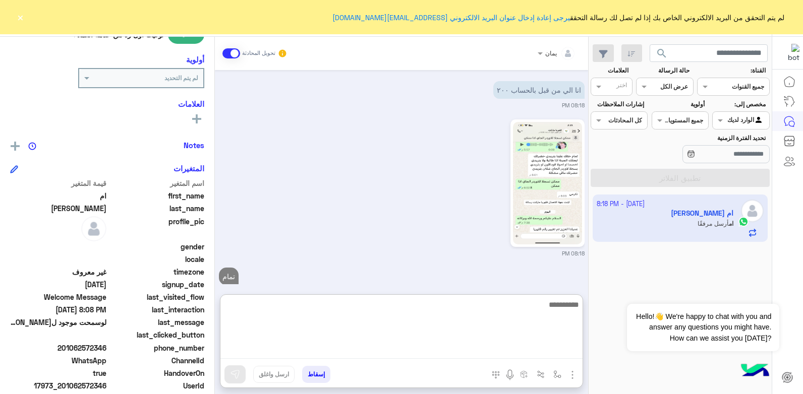
scroll to position [832, 0]
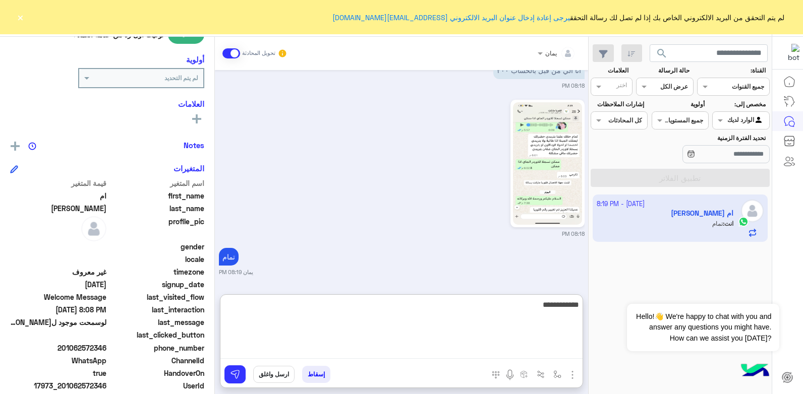
type textarea "**********"
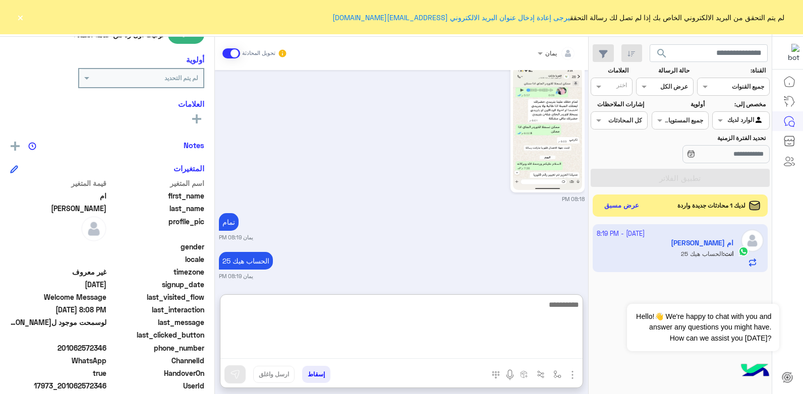
scroll to position [870, 0]
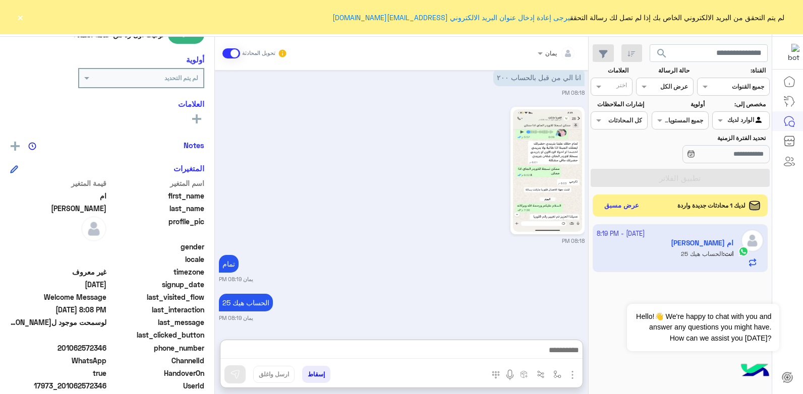
click at [673, 206] on div "لديك 1 محادثات جديدة واردة" at bounding box center [716, 206] width 87 height 10
click at [617, 208] on button "عرض مسبق" at bounding box center [621, 206] width 42 height 14
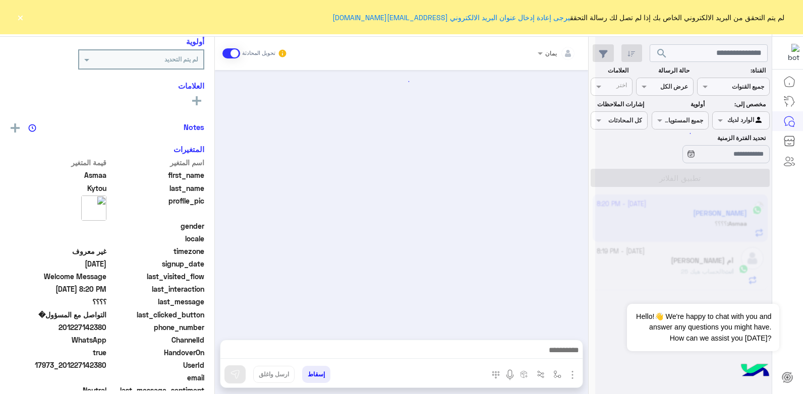
scroll to position [784, 0]
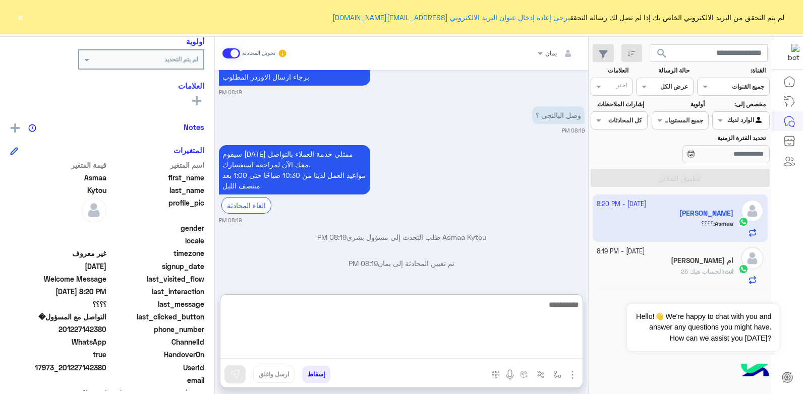
click at [494, 353] on textarea at bounding box center [401, 329] width 362 height 61
type textarea "**********"
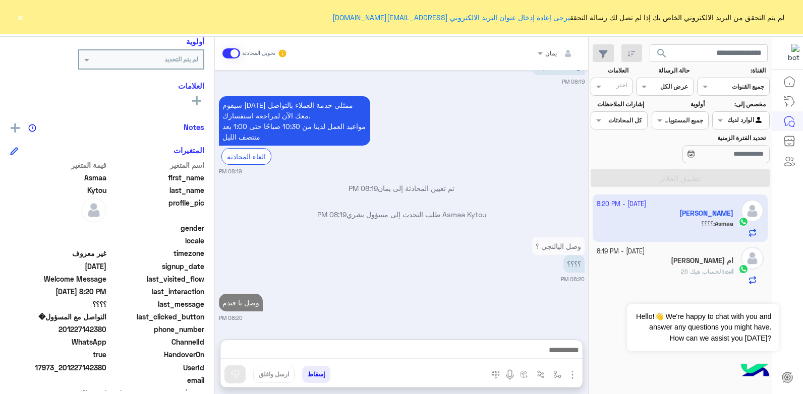
click at [627, 256] on small "2 October - 8:19 PM" at bounding box center [621, 252] width 48 height 10
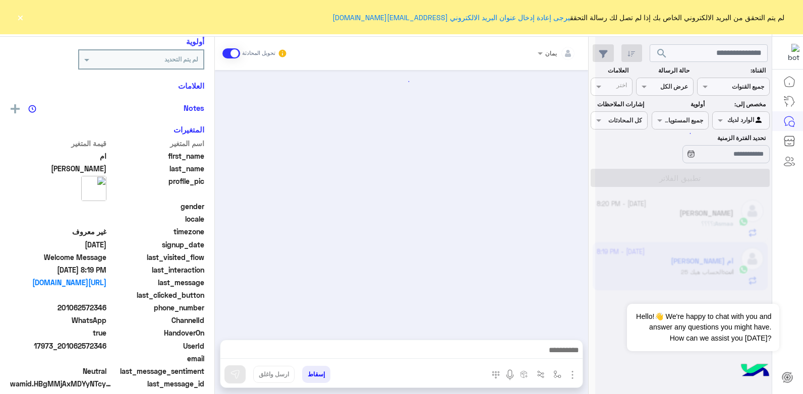
click at [307, 374] on button "إسقاط" at bounding box center [316, 374] width 28 height 17
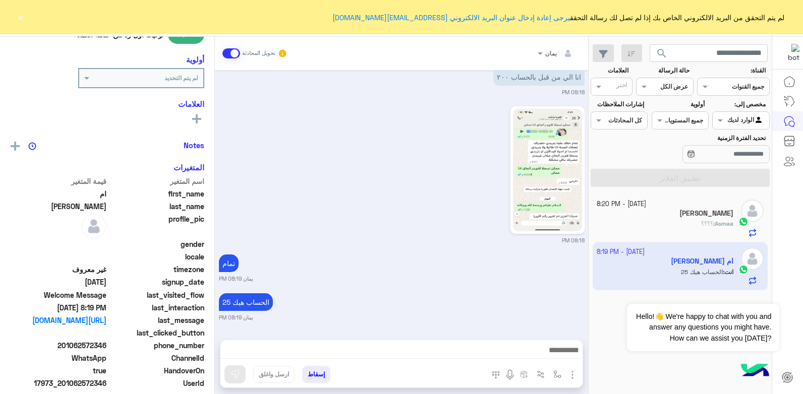
scroll to position [614, 0]
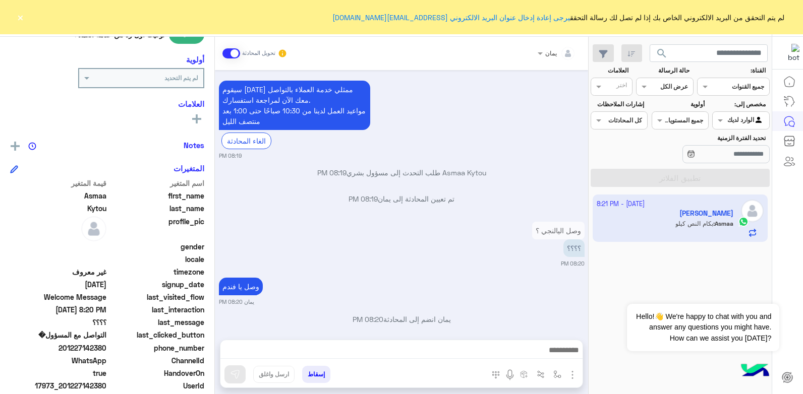
scroll to position [758, 0]
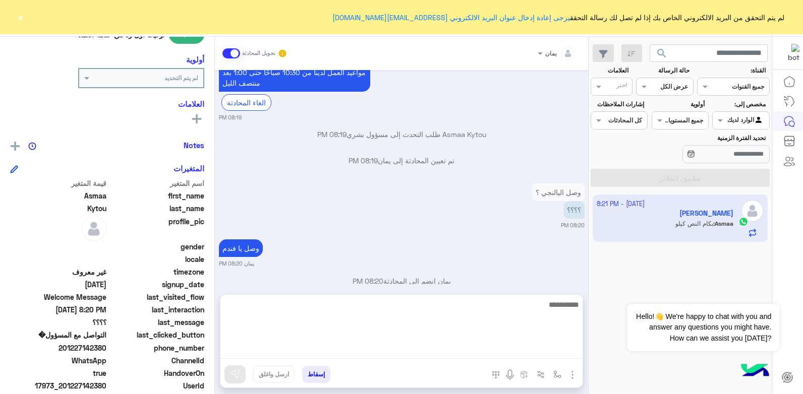
click at [439, 351] on textarea at bounding box center [401, 329] width 362 height 61
type textarea "*****"
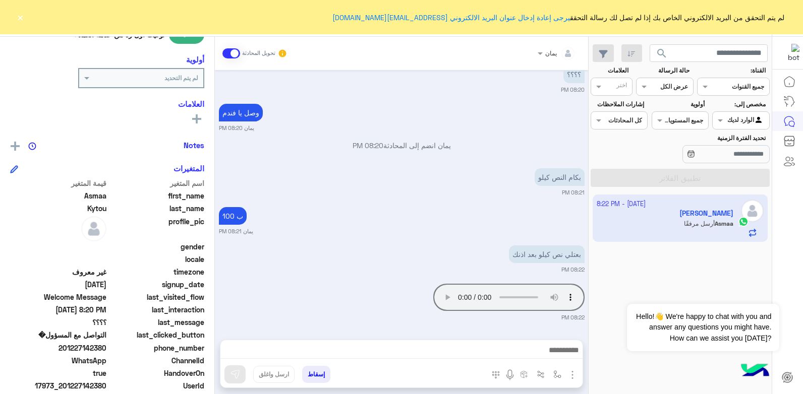
scroll to position [883, 0]
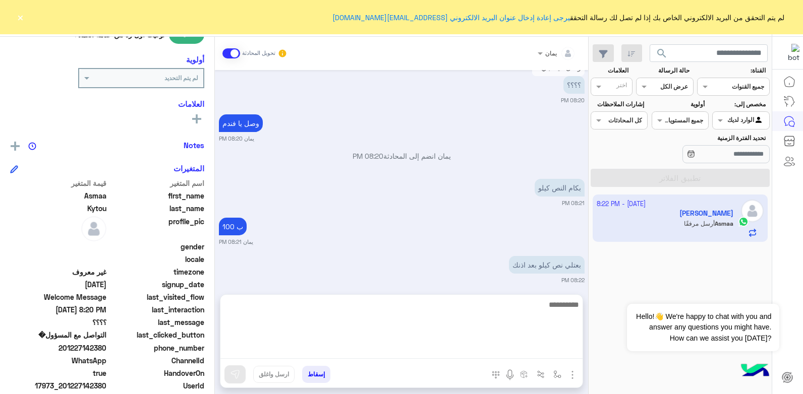
click at [516, 354] on textarea at bounding box center [401, 329] width 362 height 61
type textarea "*****"
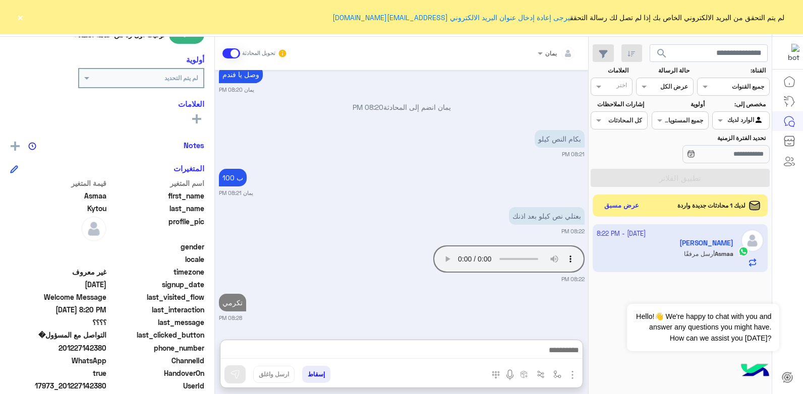
click at [324, 243] on div "Your browser does not support the audio tag. 08:22 PM" at bounding box center [402, 263] width 366 height 40
